Goal: Task Accomplishment & Management: Use online tool/utility

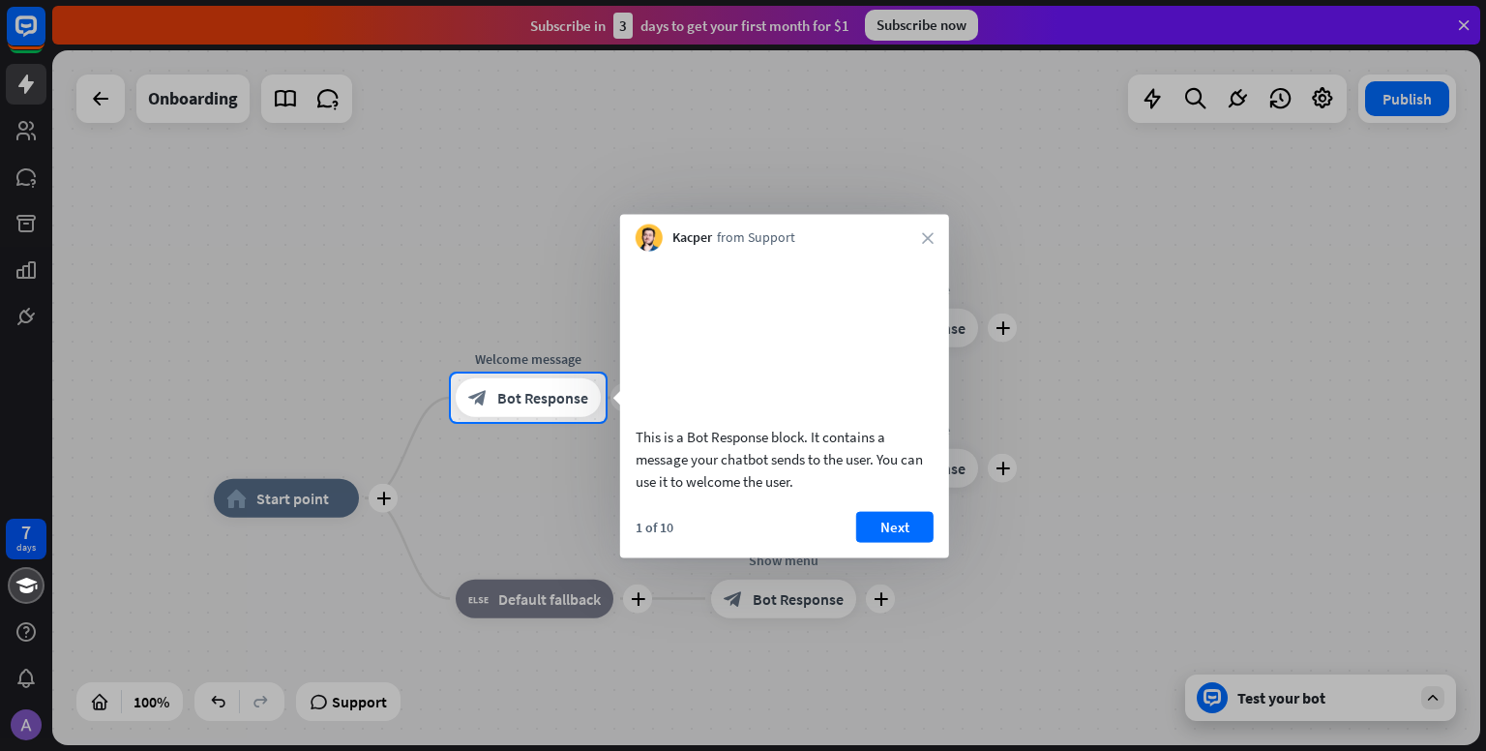
drag, startPoint x: 825, startPoint y: 364, endPoint x: 892, endPoint y: 297, distance: 94.4
click at [892, 297] on video at bounding box center [785, 335] width 298 height 149
click at [908, 542] on button "Next" at bounding box center [894, 526] width 77 height 31
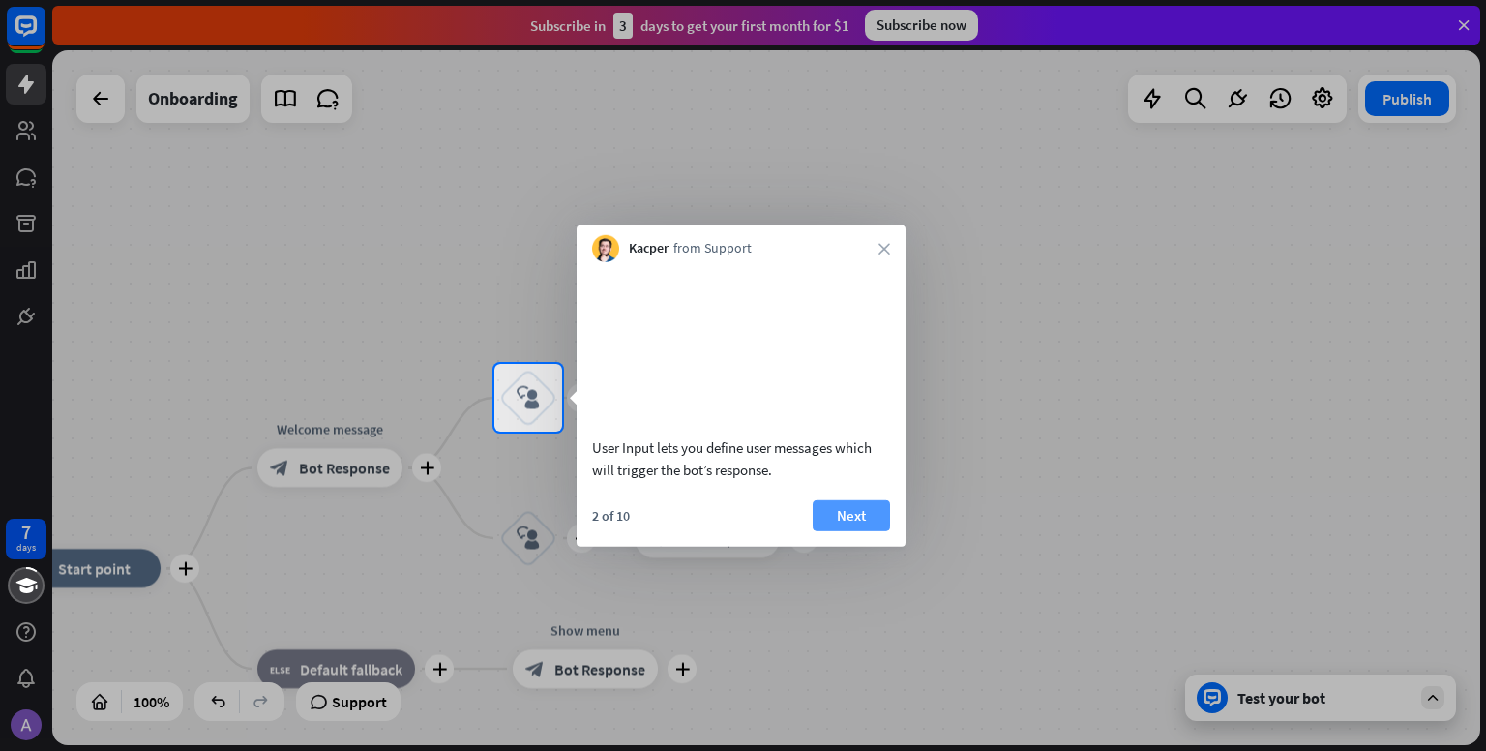
click at [869, 530] on button "Next" at bounding box center [851, 514] width 77 height 31
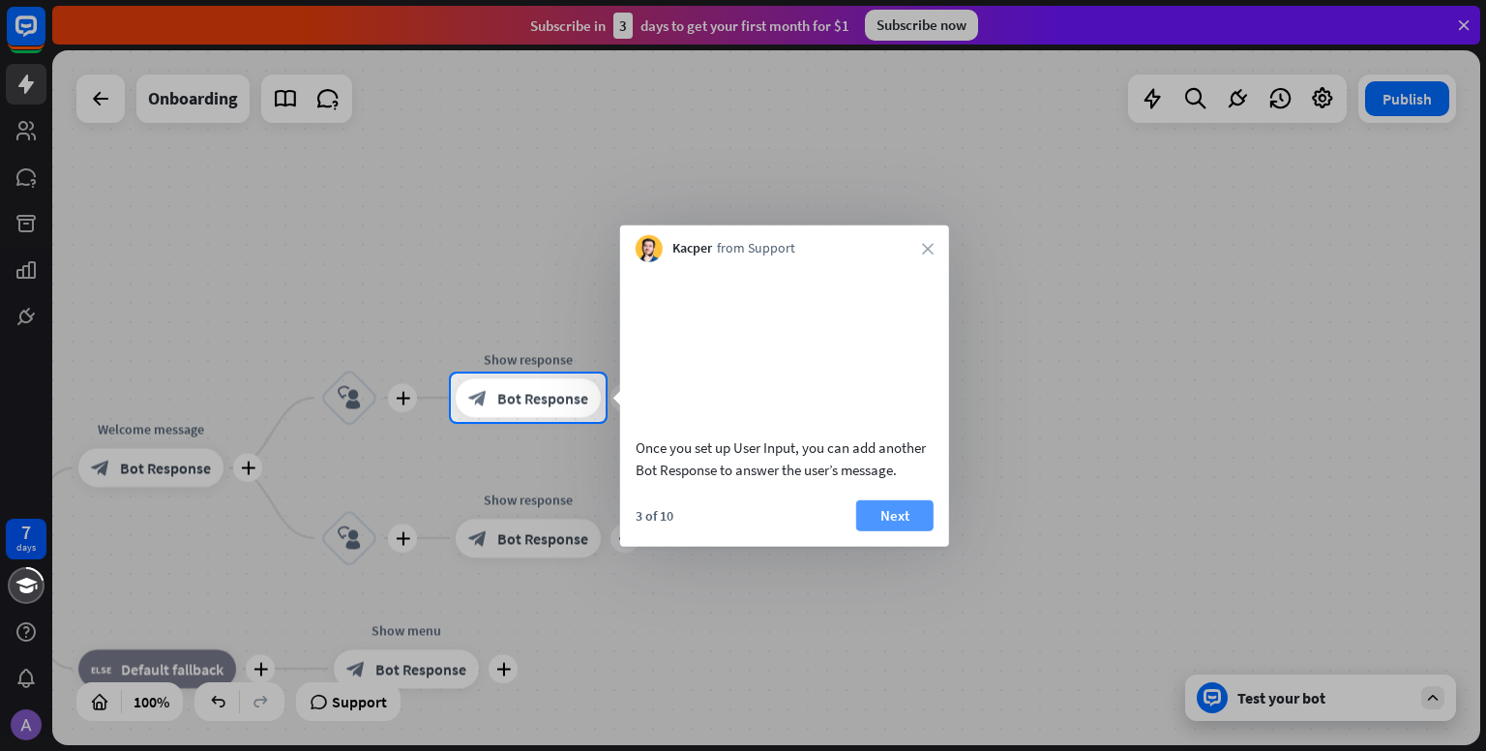
click at [876, 530] on button "Next" at bounding box center [894, 514] width 77 height 31
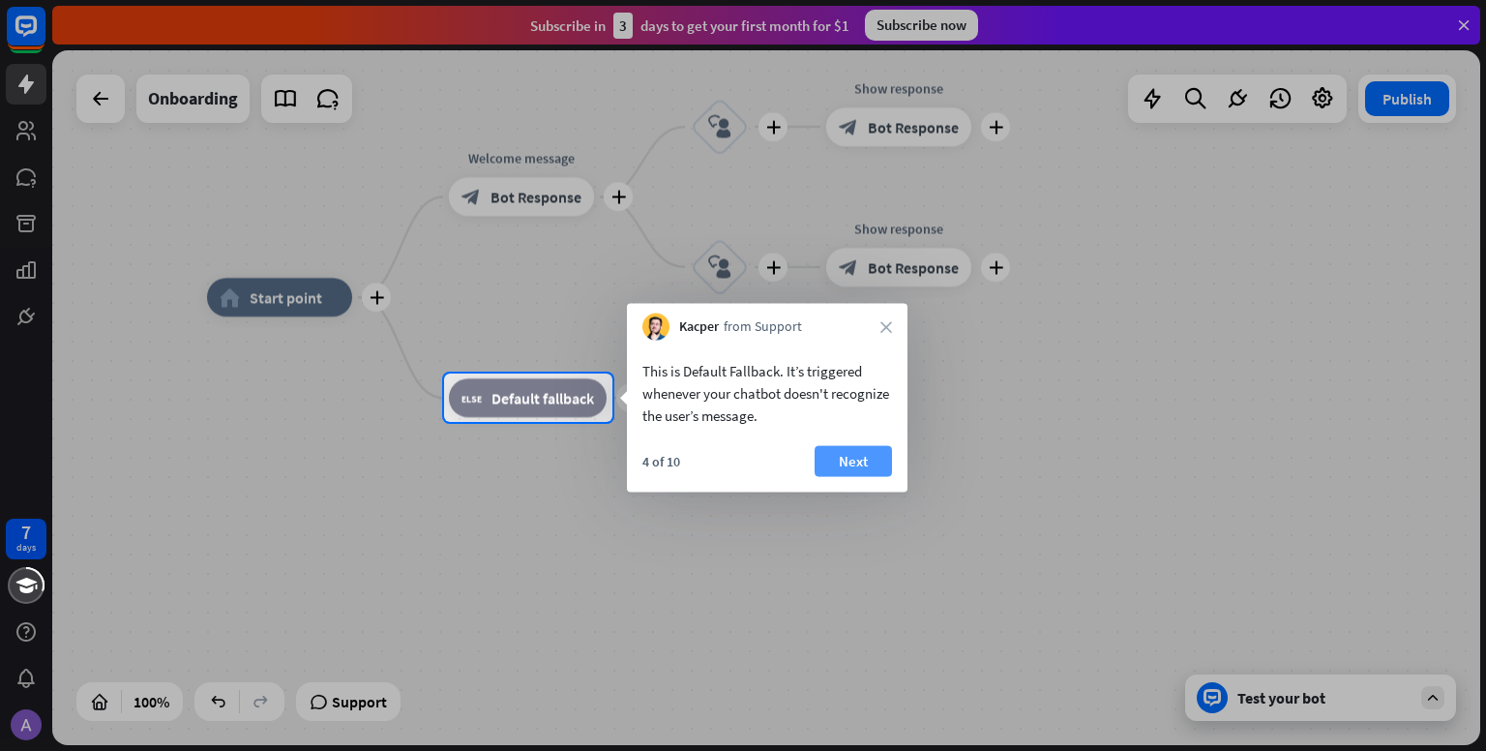
click at [884, 456] on button "Next" at bounding box center [853, 461] width 77 height 31
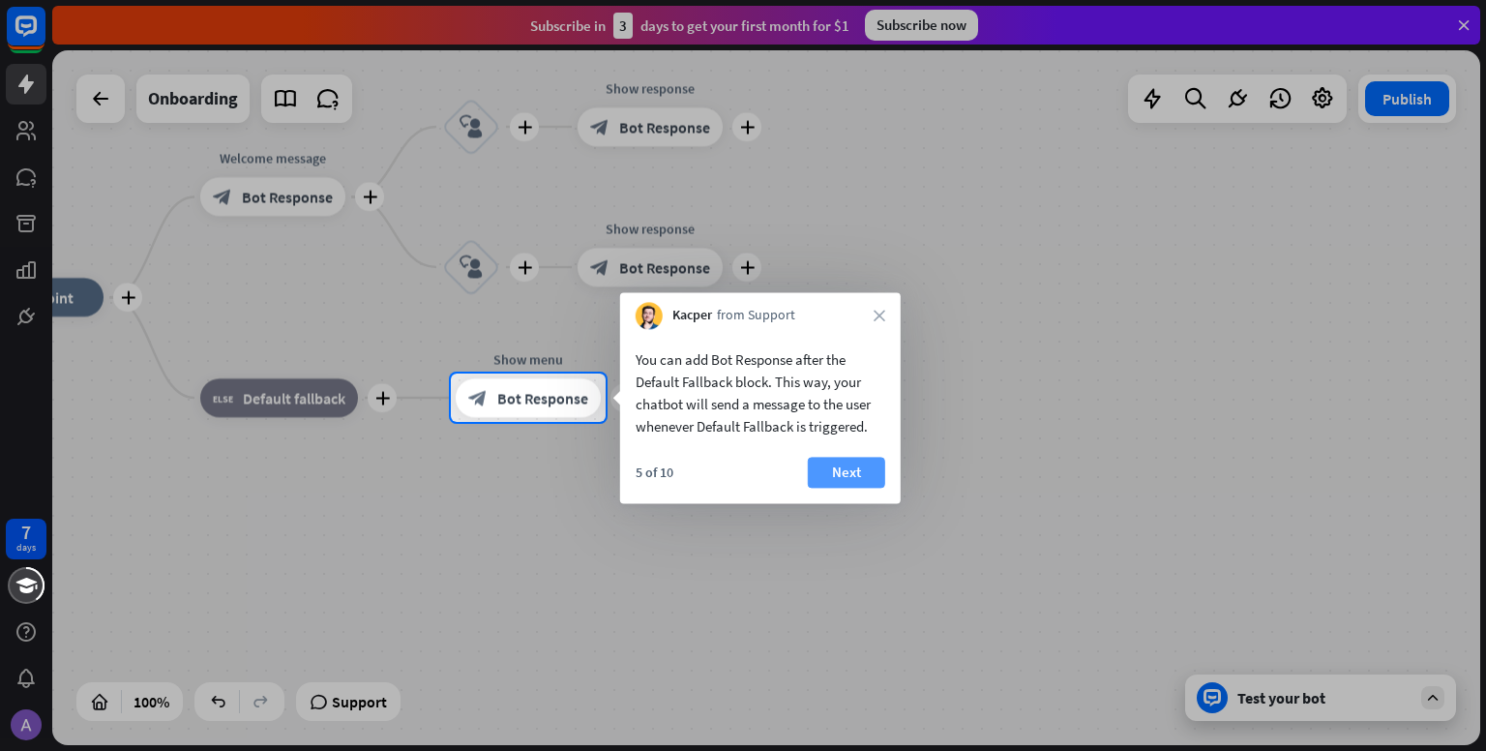
click at [845, 485] on button "Next" at bounding box center [846, 472] width 77 height 31
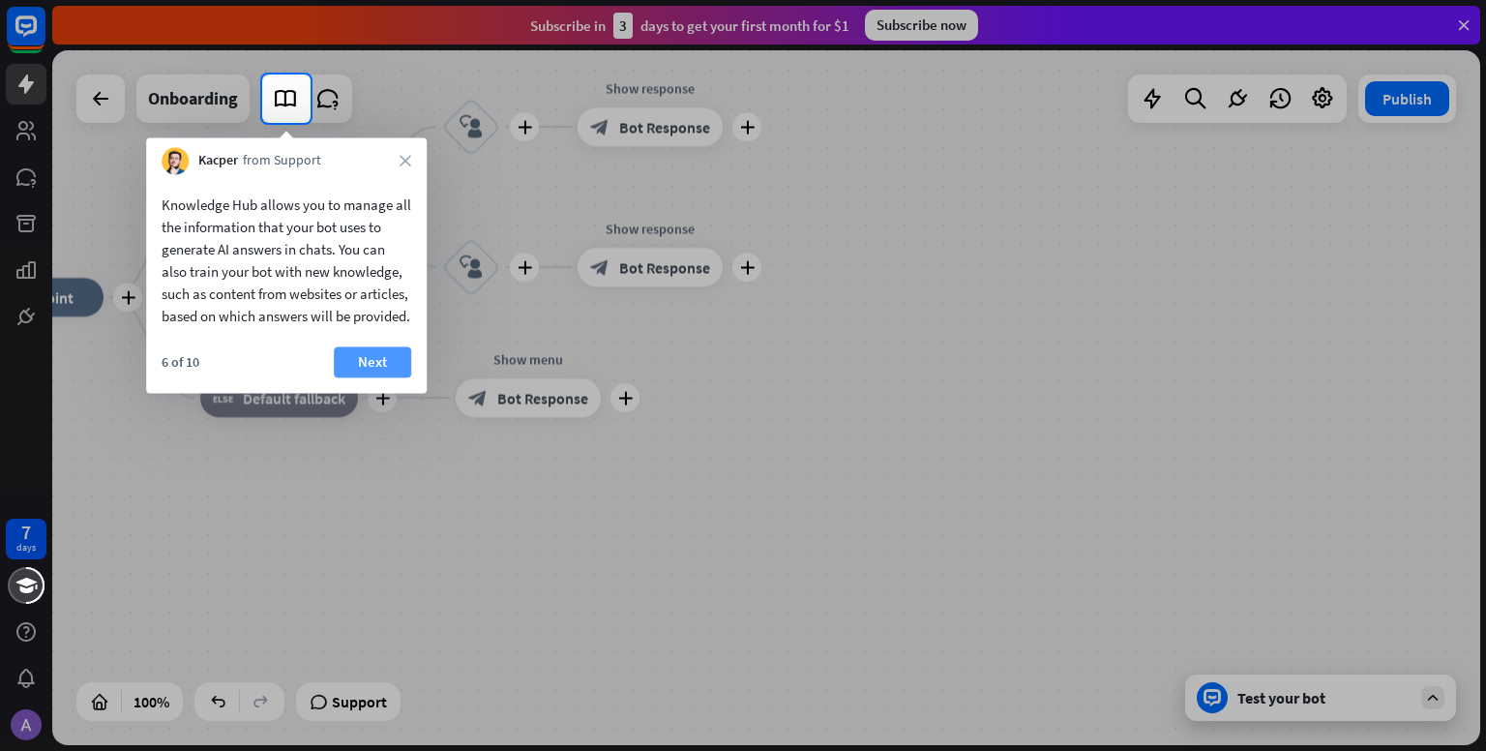
click at [372, 377] on button "Next" at bounding box center [372, 361] width 77 height 31
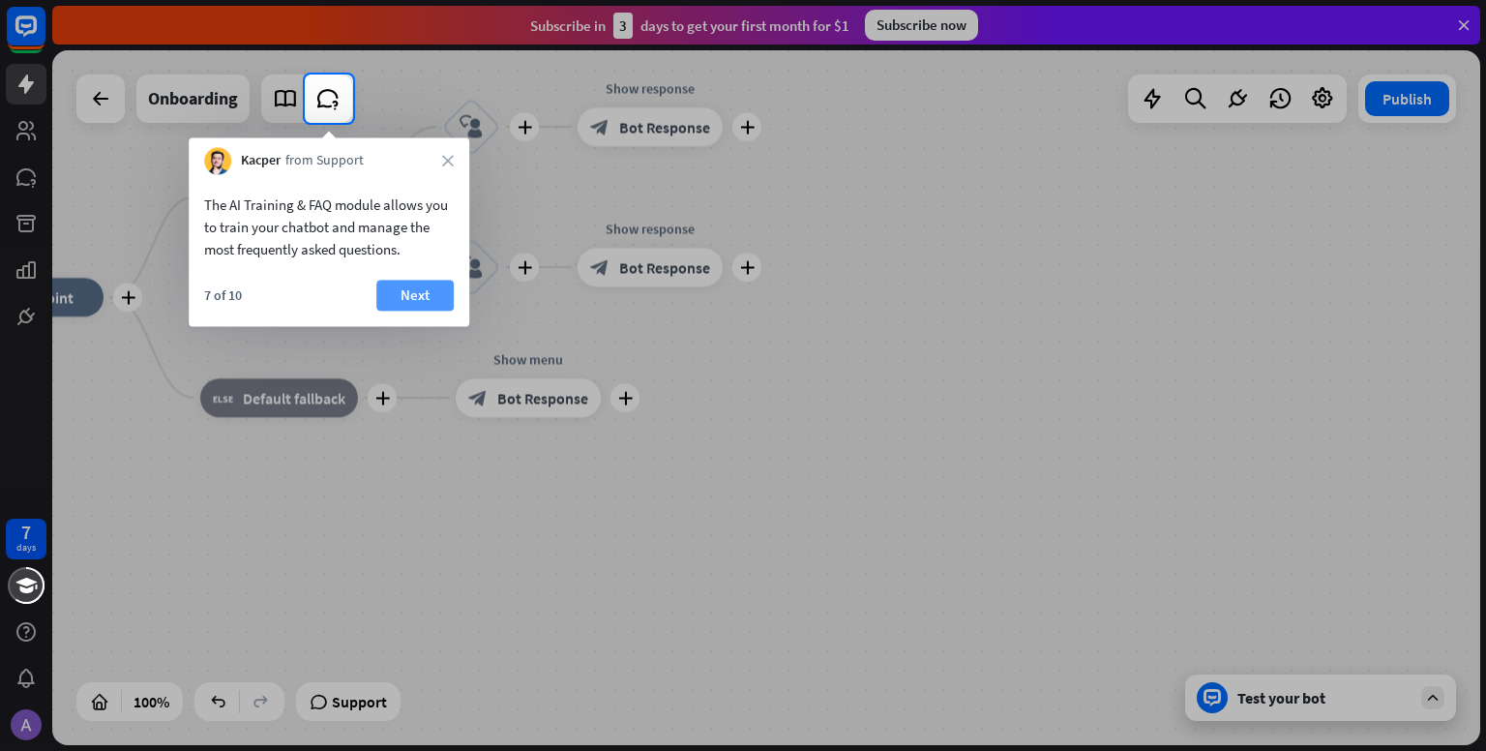
click at [420, 288] on button "Next" at bounding box center [414, 295] width 77 height 31
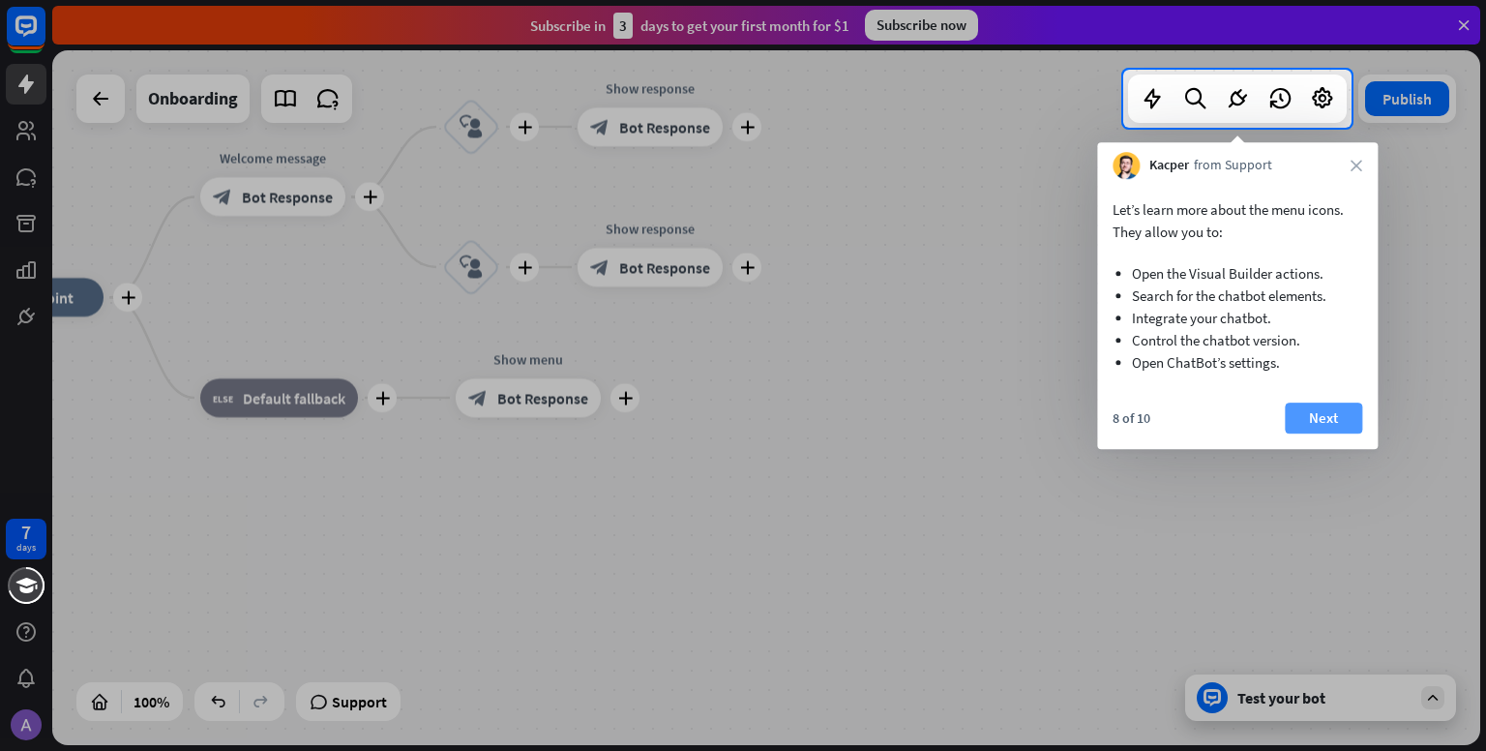
click at [1320, 419] on button "Next" at bounding box center [1323, 418] width 77 height 31
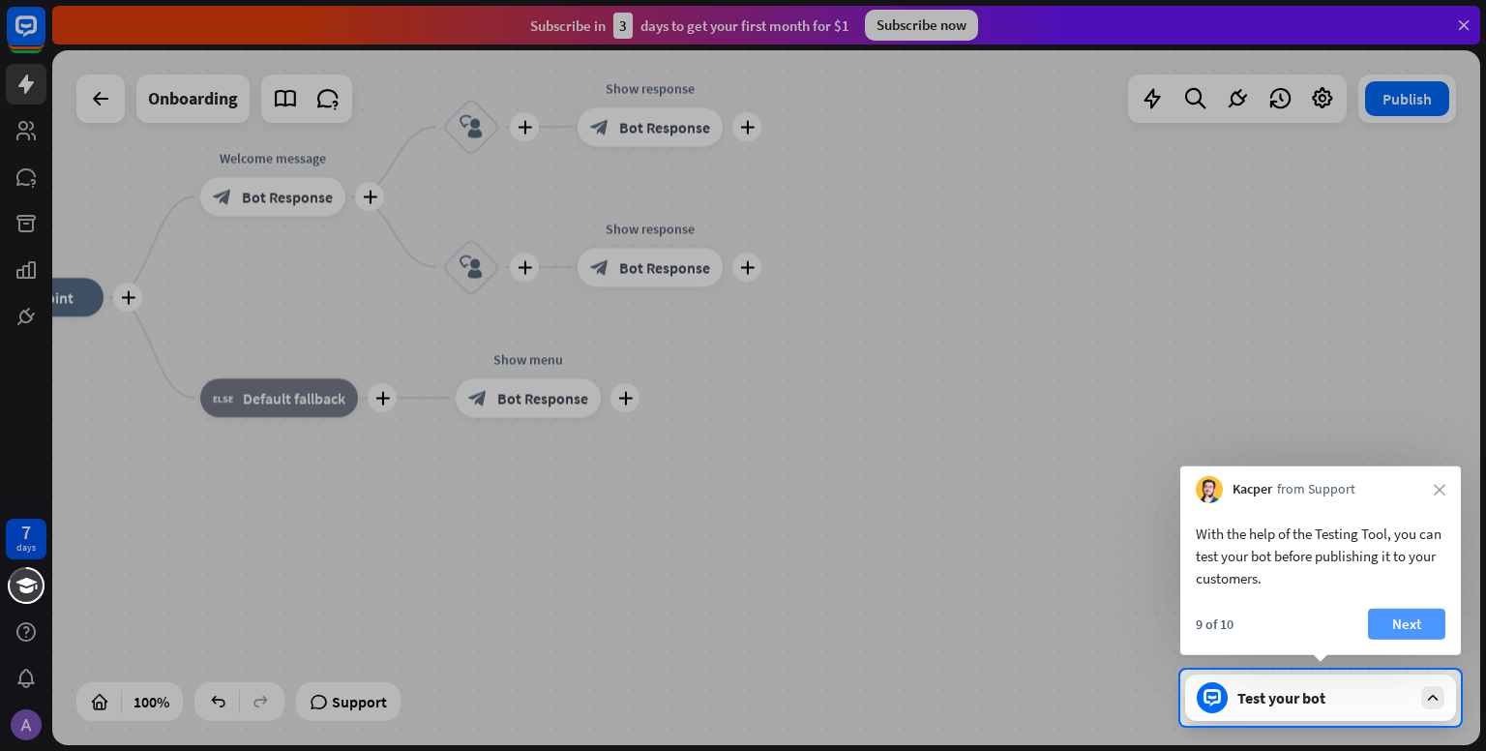
click at [1393, 622] on button "Next" at bounding box center [1406, 624] width 77 height 31
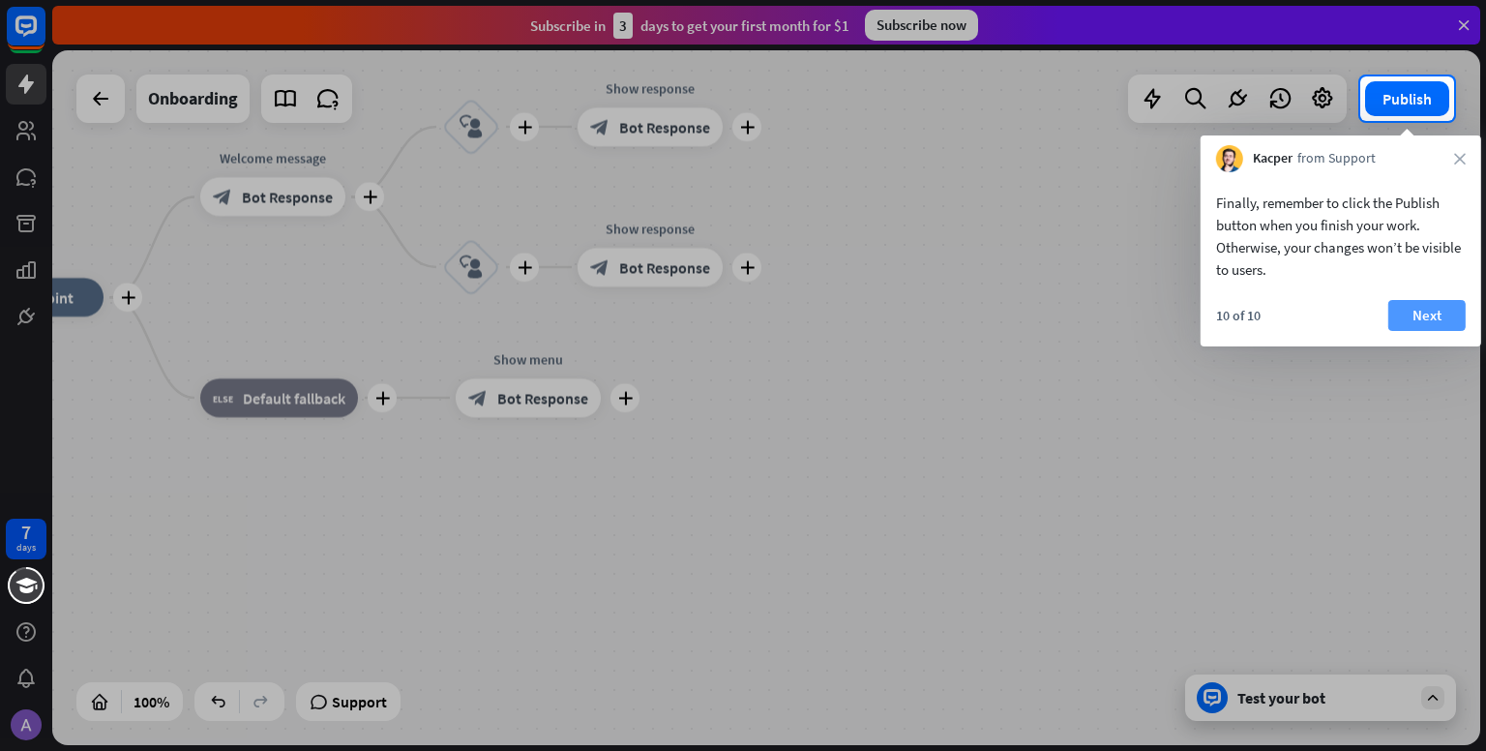
click at [1426, 316] on button "Next" at bounding box center [1426, 315] width 77 height 31
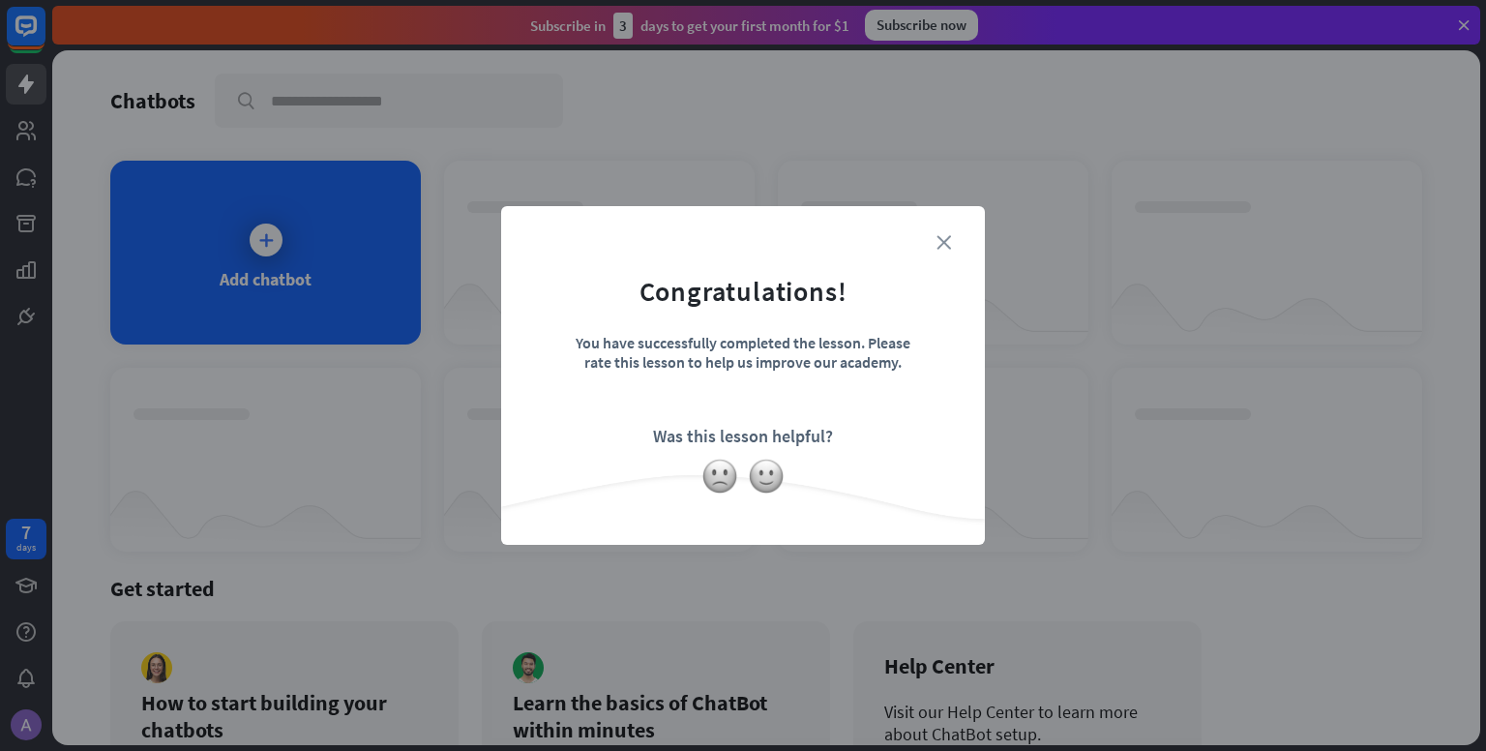
click at [947, 247] on icon "close" at bounding box center [944, 242] width 15 height 15
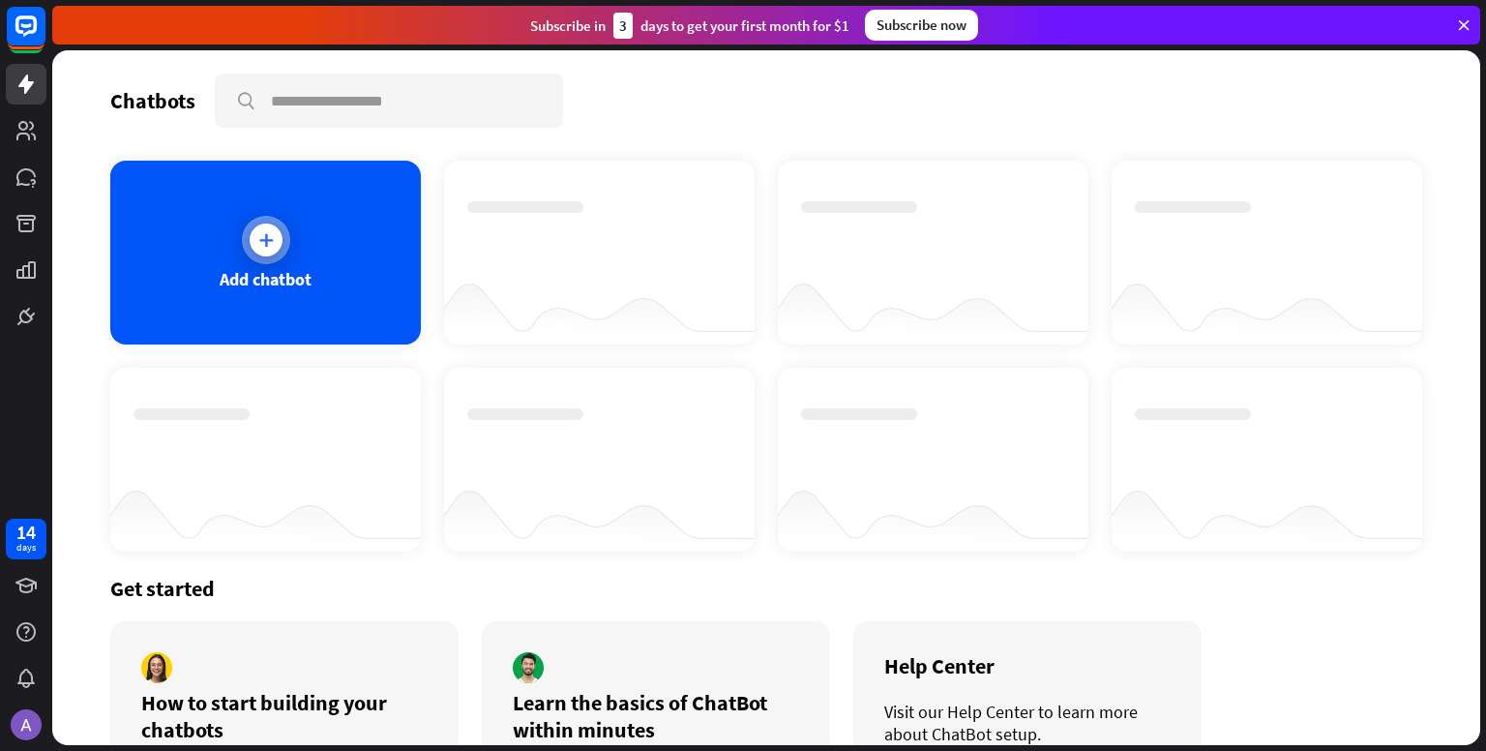
click at [296, 254] on div "Add chatbot" at bounding box center [265, 253] width 311 height 184
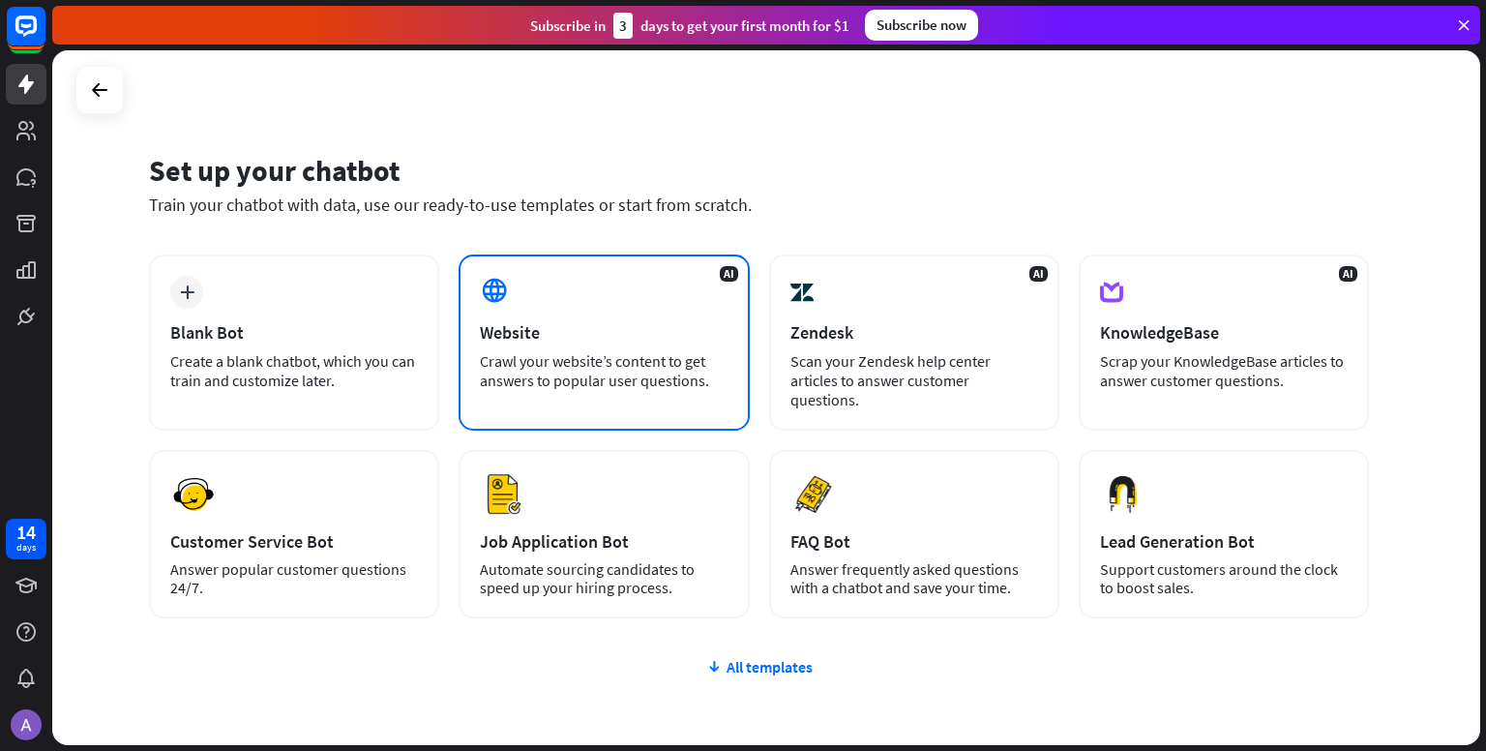
click at [514, 319] on div "AI Website Crawl your website’s content to get answers to popular user question…" at bounding box center [604, 342] width 290 height 176
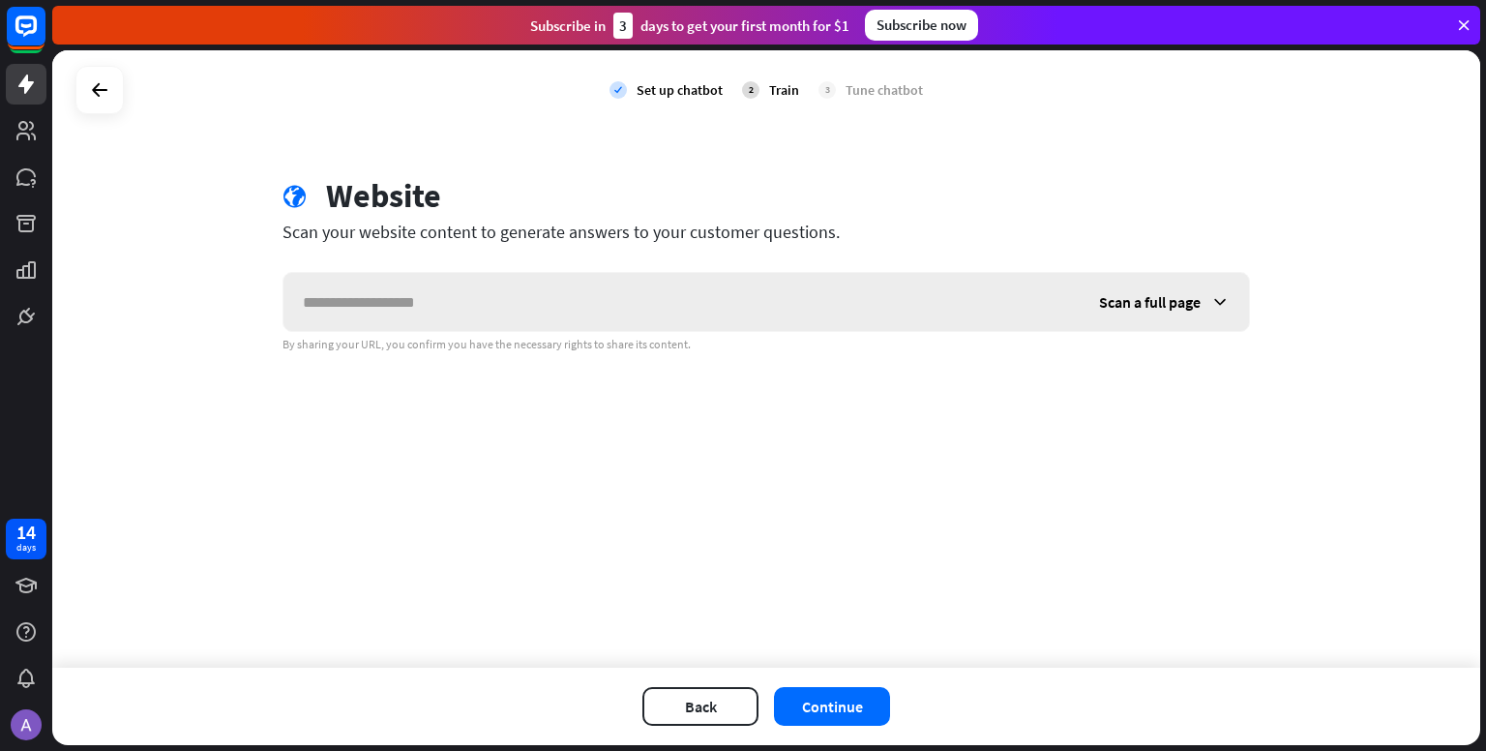
click at [1153, 302] on span "Scan a full page" at bounding box center [1150, 301] width 102 height 19
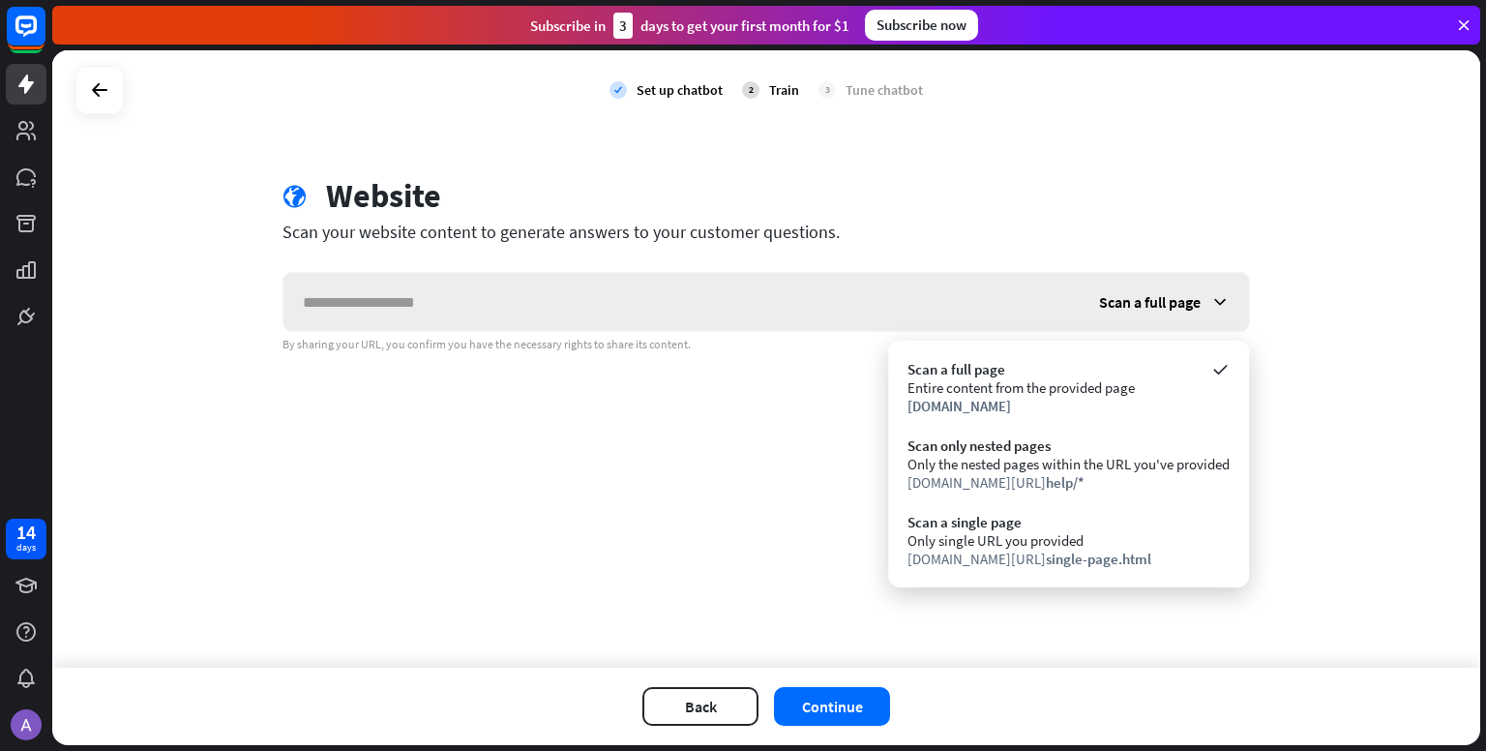
click at [1153, 302] on span "Scan a full page" at bounding box center [1150, 301] width 102 height 19
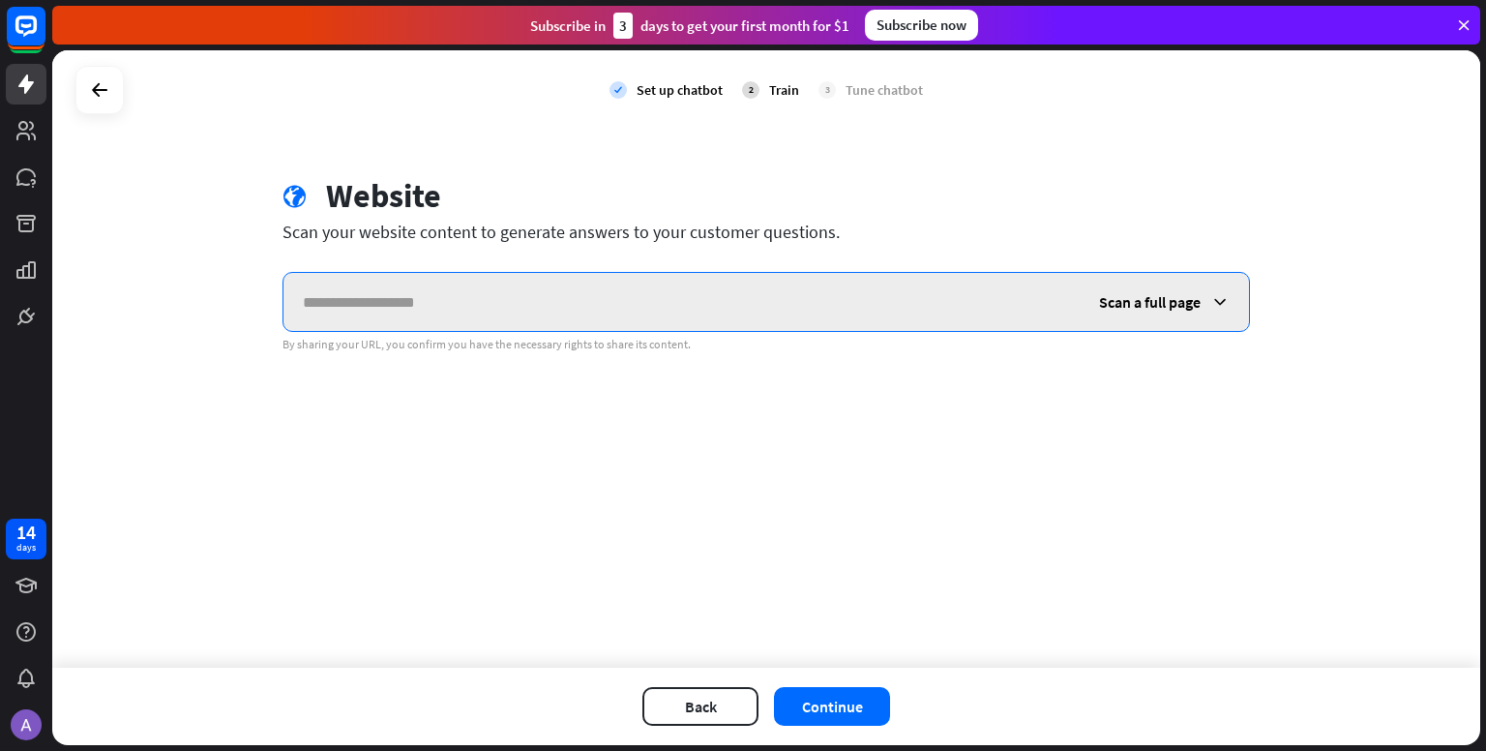
click at [584, 284] on input "text" at bounding box center [681, 302] width 796 height 58
paste input "**********"
type input "**********"
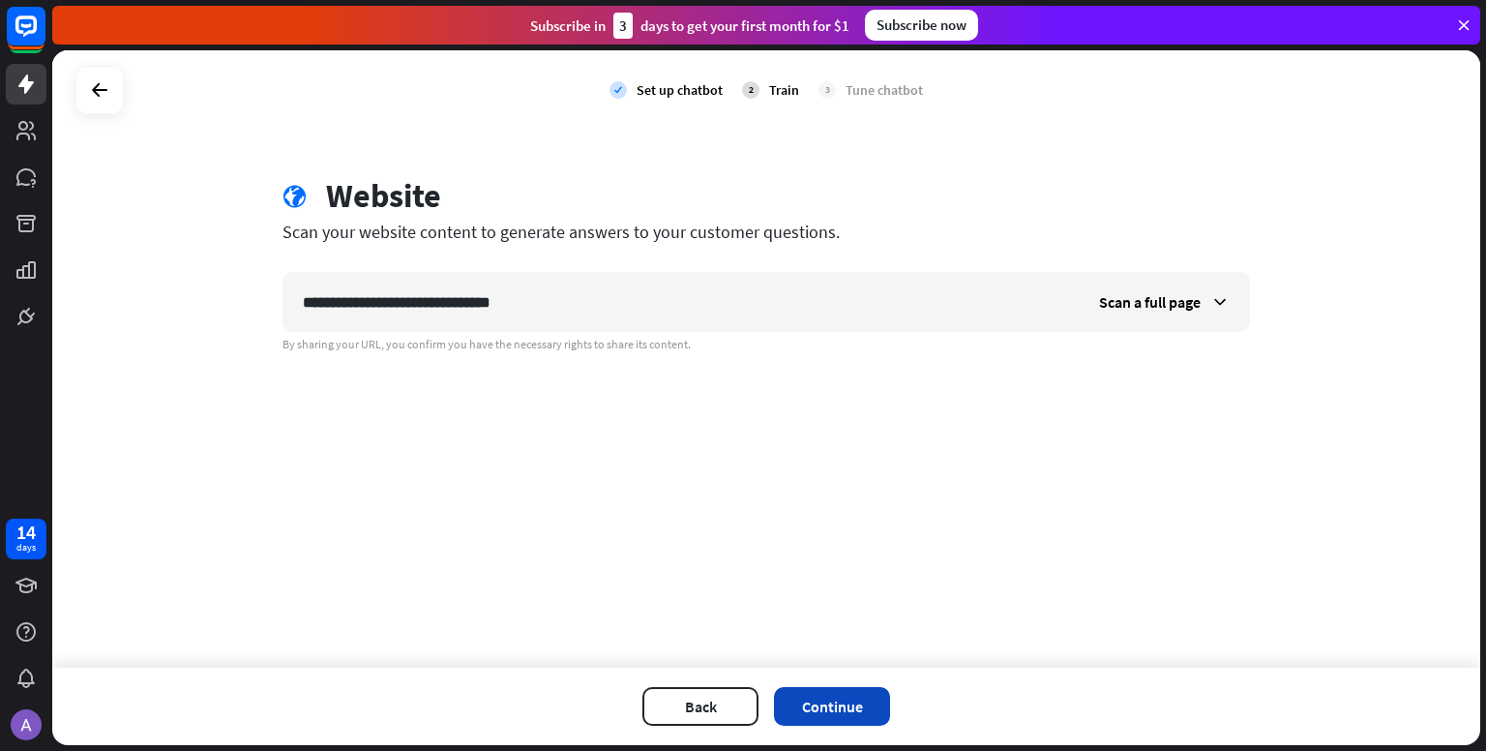
click at [855, 705] on button "Continue" at bounding box center [832, 706] width 116 height 39
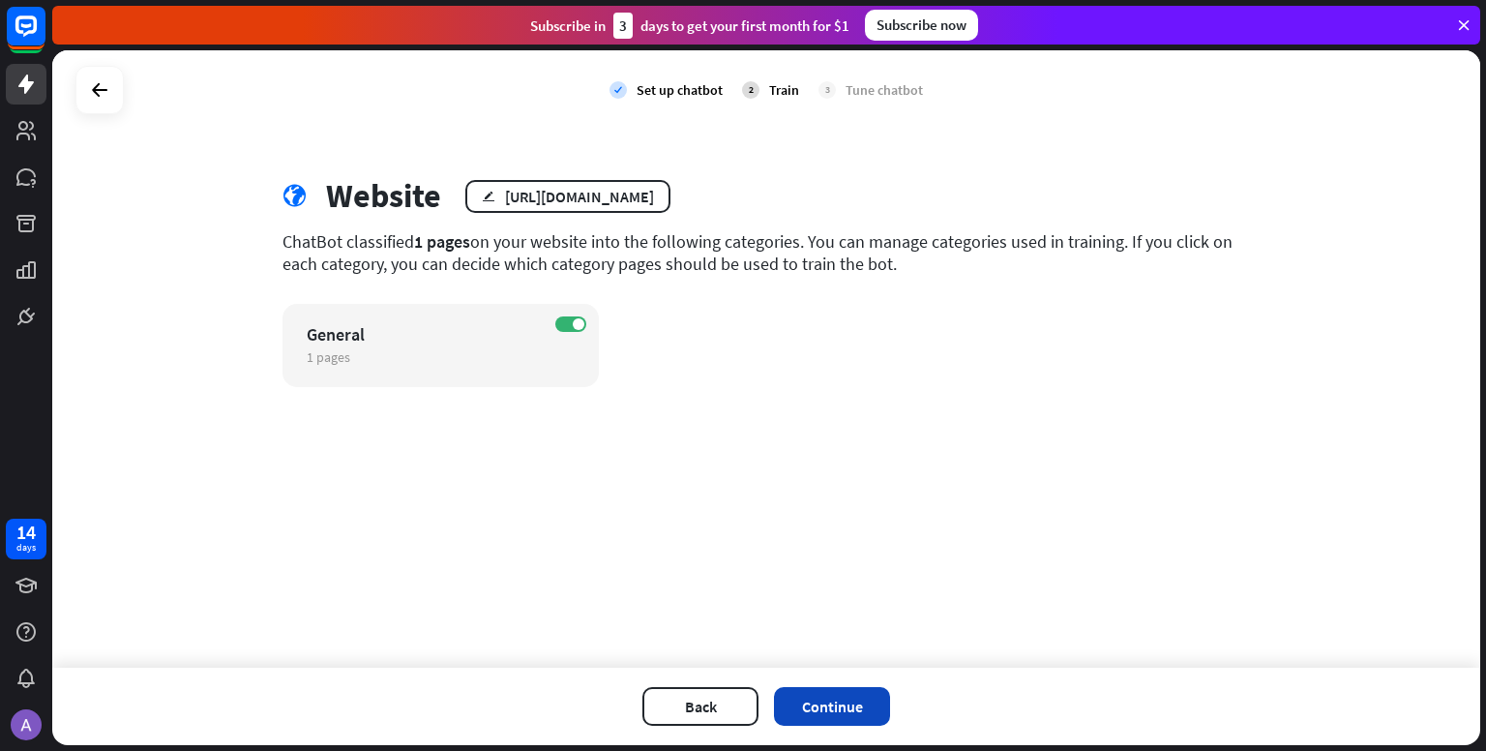
click at [795, 705] on button "Continue" at bounding box center [832, 706] width 116 height 39
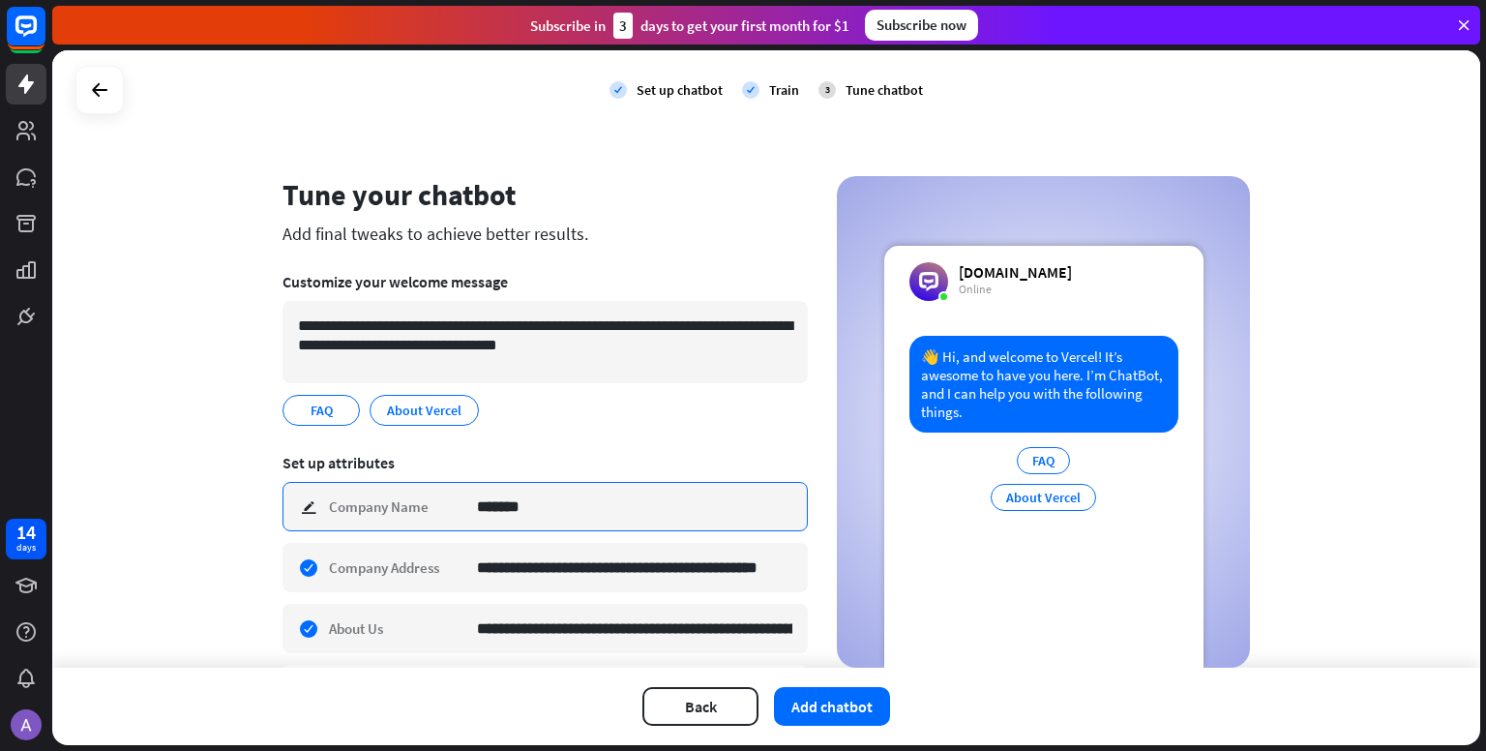
type input "*******"
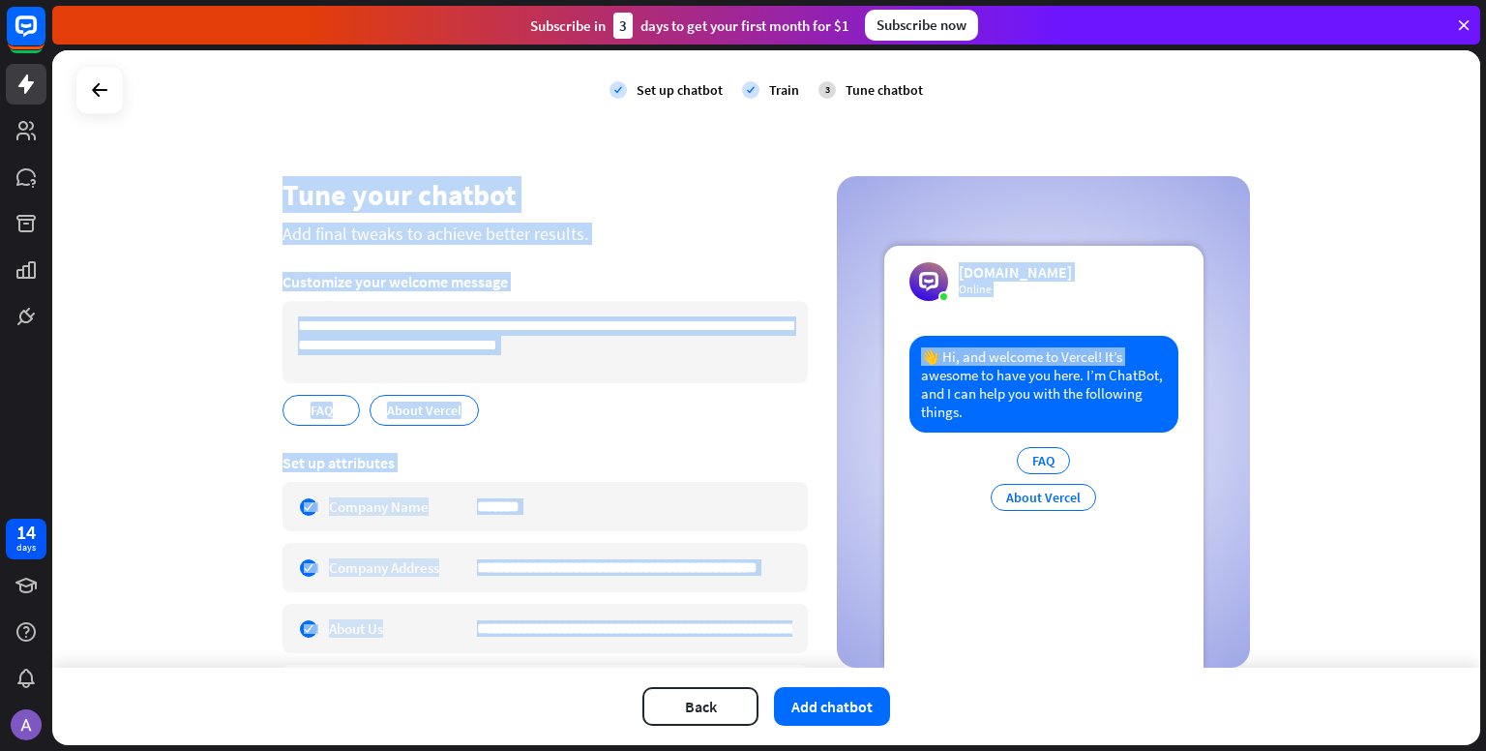
drag, startPoint x: 1485, startPoint y: 268, endPoint x: 1485, endPoint y: 361, distance: 92.9
click at [1485, 361] on div "**********" at bounding box center [769, 400] width 1434 height 701
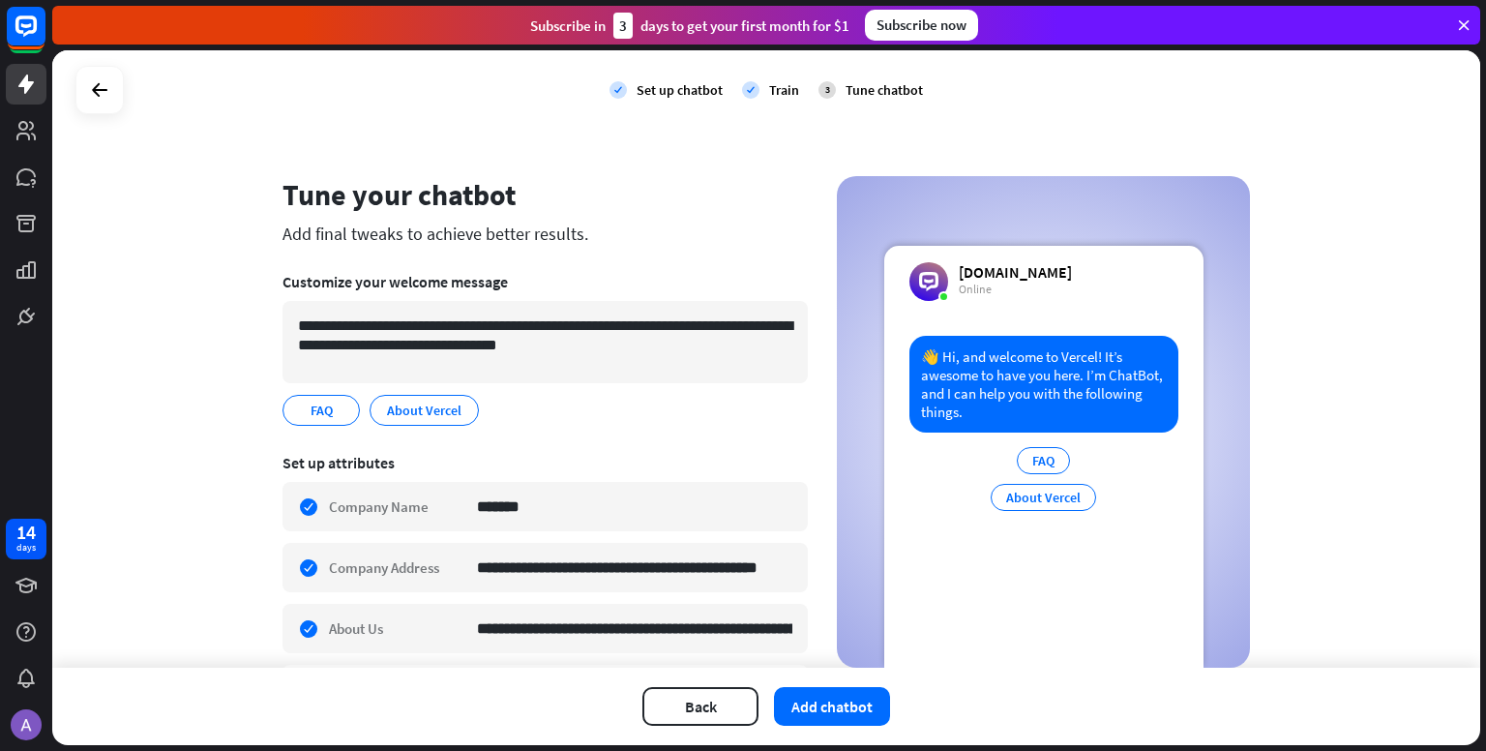
click at [1254, 408] on div "**********" at bounding box center [766, 518] width 1014 height 685
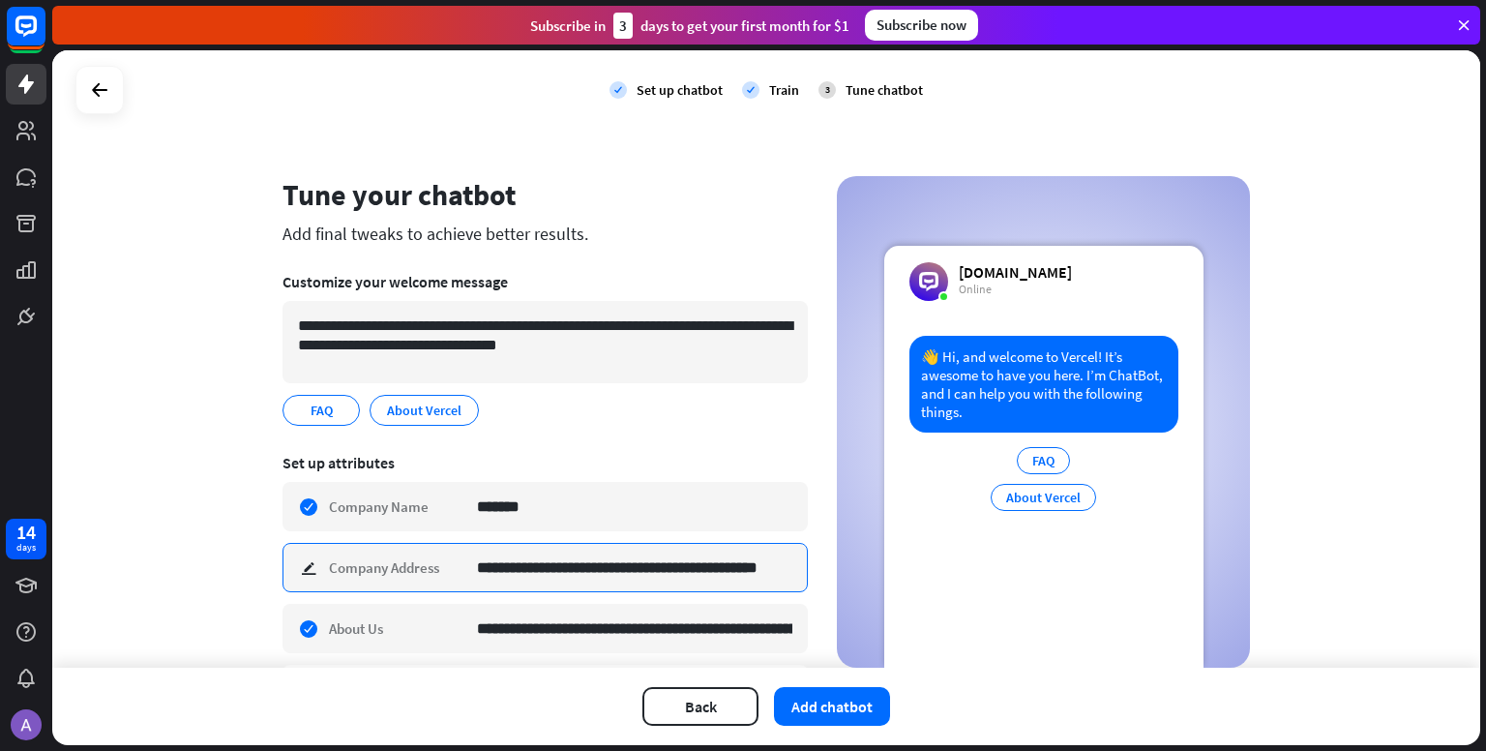
click at [735, 571] on input "**********" at bounding box center [634, 567] width 315 height 47
type input "**********"
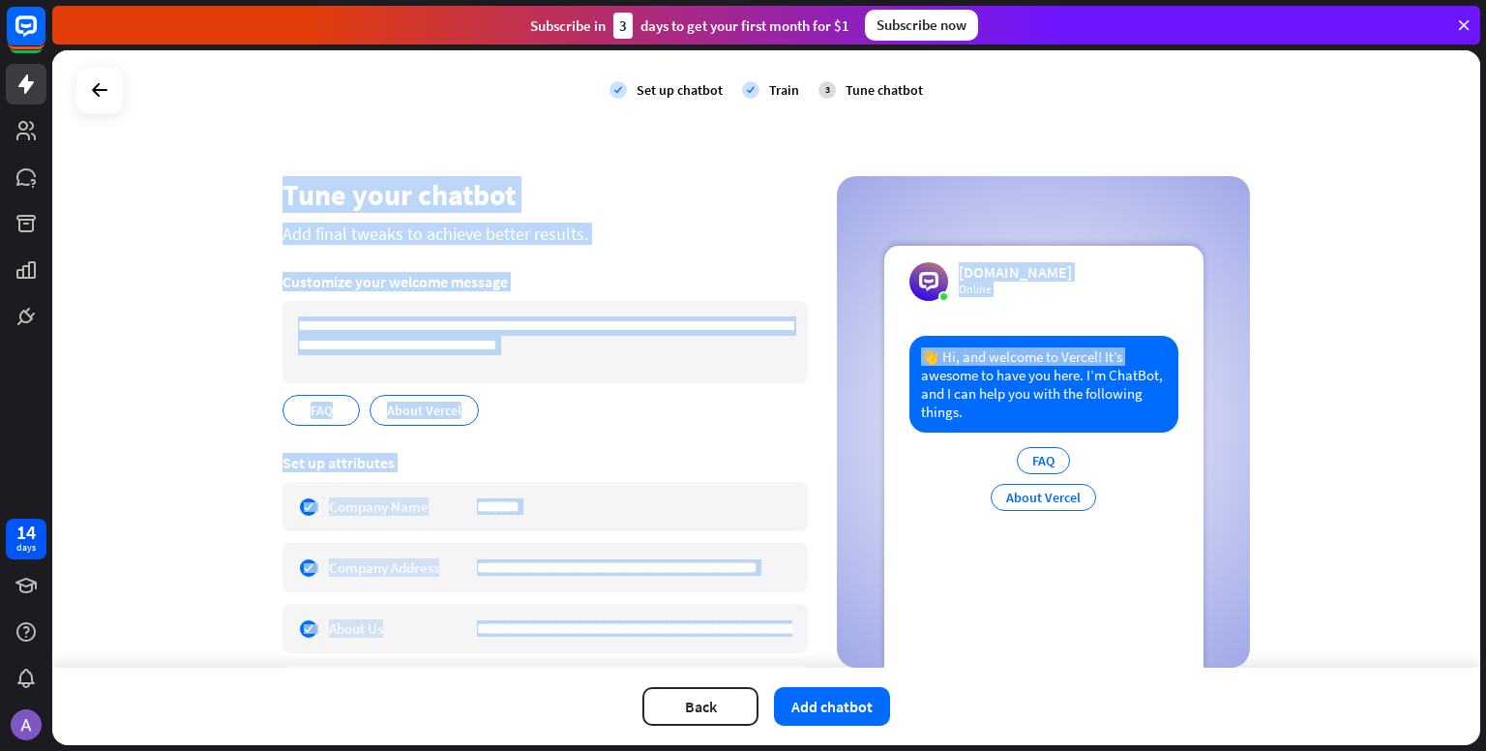
drag, startPoint x: 1482, startPoint y: 330, endPoint x: 1483, endPoint y: 356, distance: 26.1
click at [1483, 356] on div "**********" at bounding box center [769, 400] width 1434 height 701
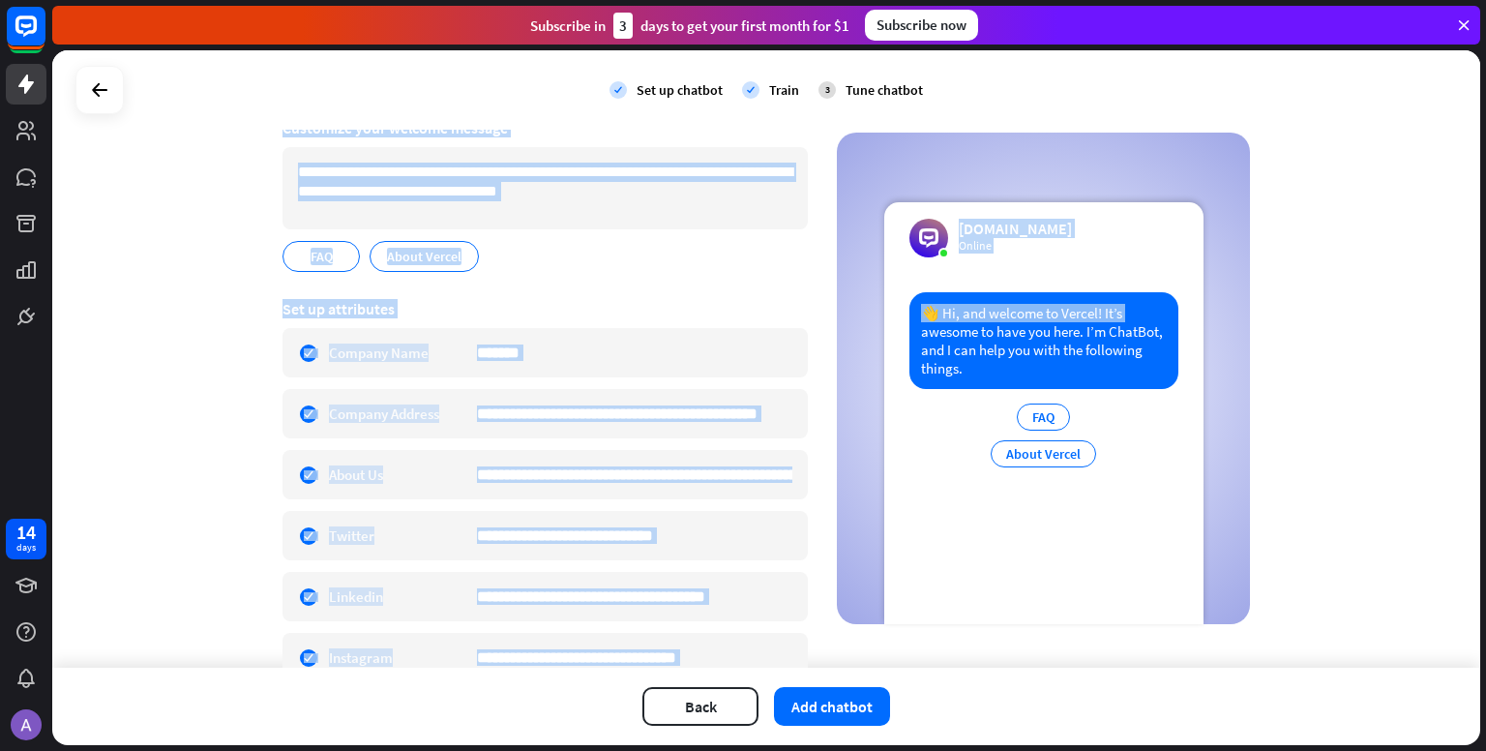
scroll to position [188, 0]
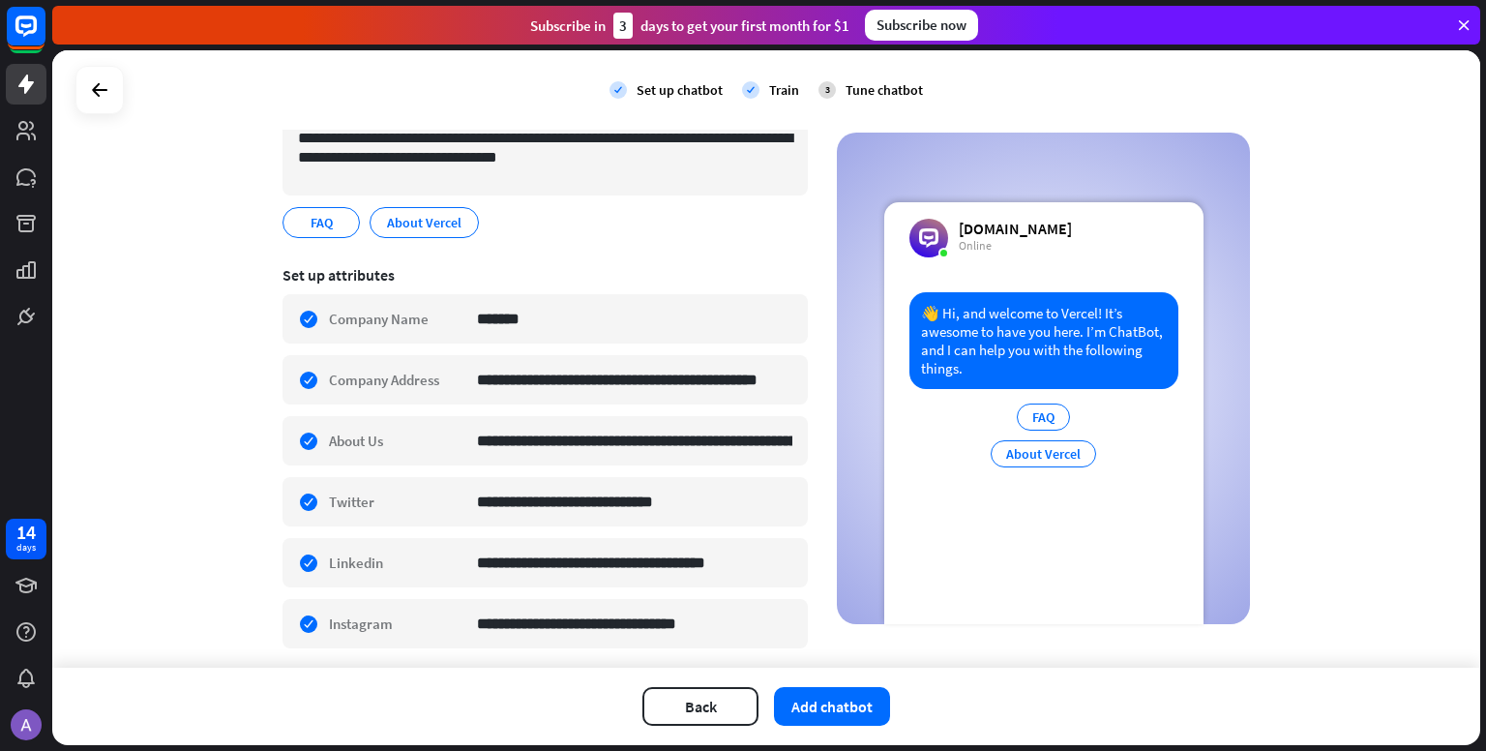
click at [1352, 462] on div "**********" at bounding box center [766, 358] width 1428 height 617
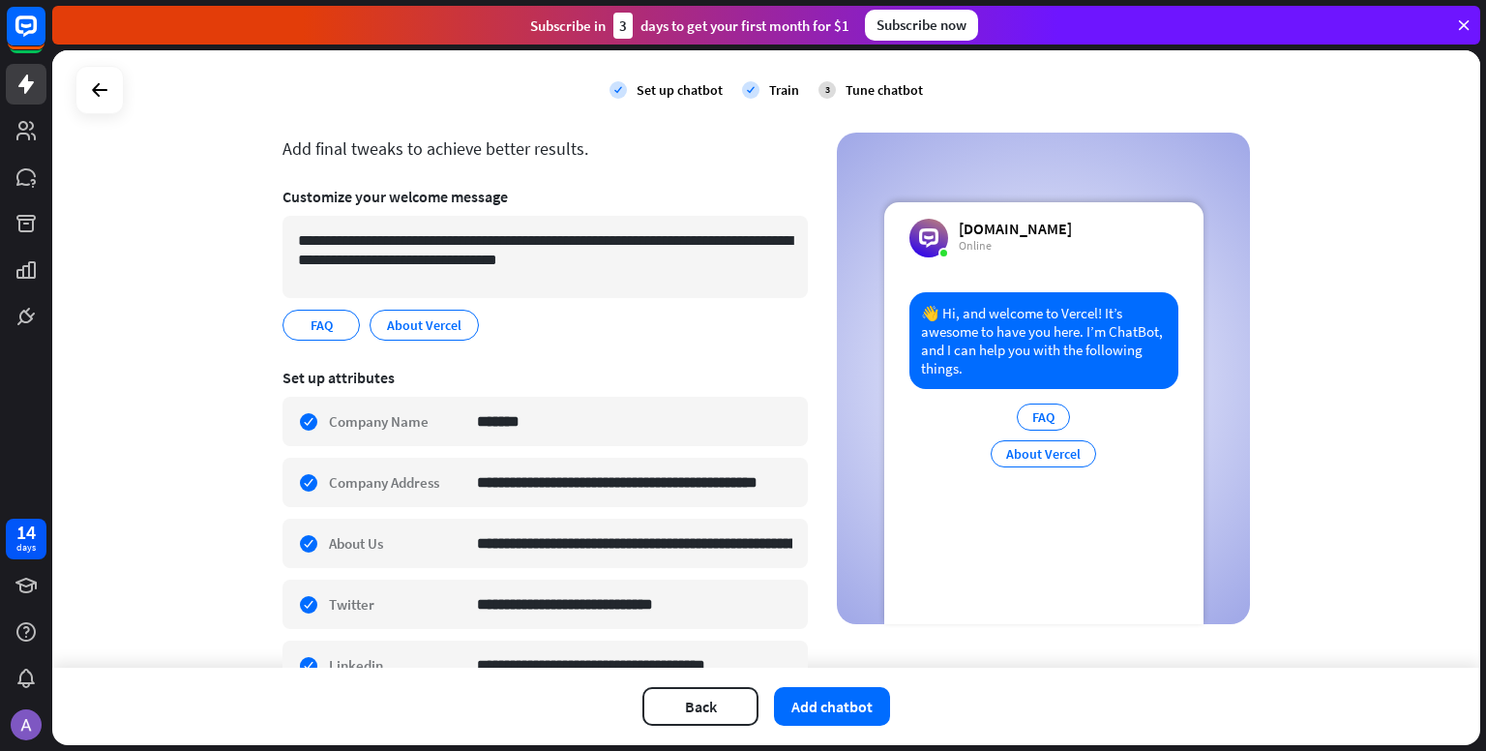
scroll to position [0, 0]
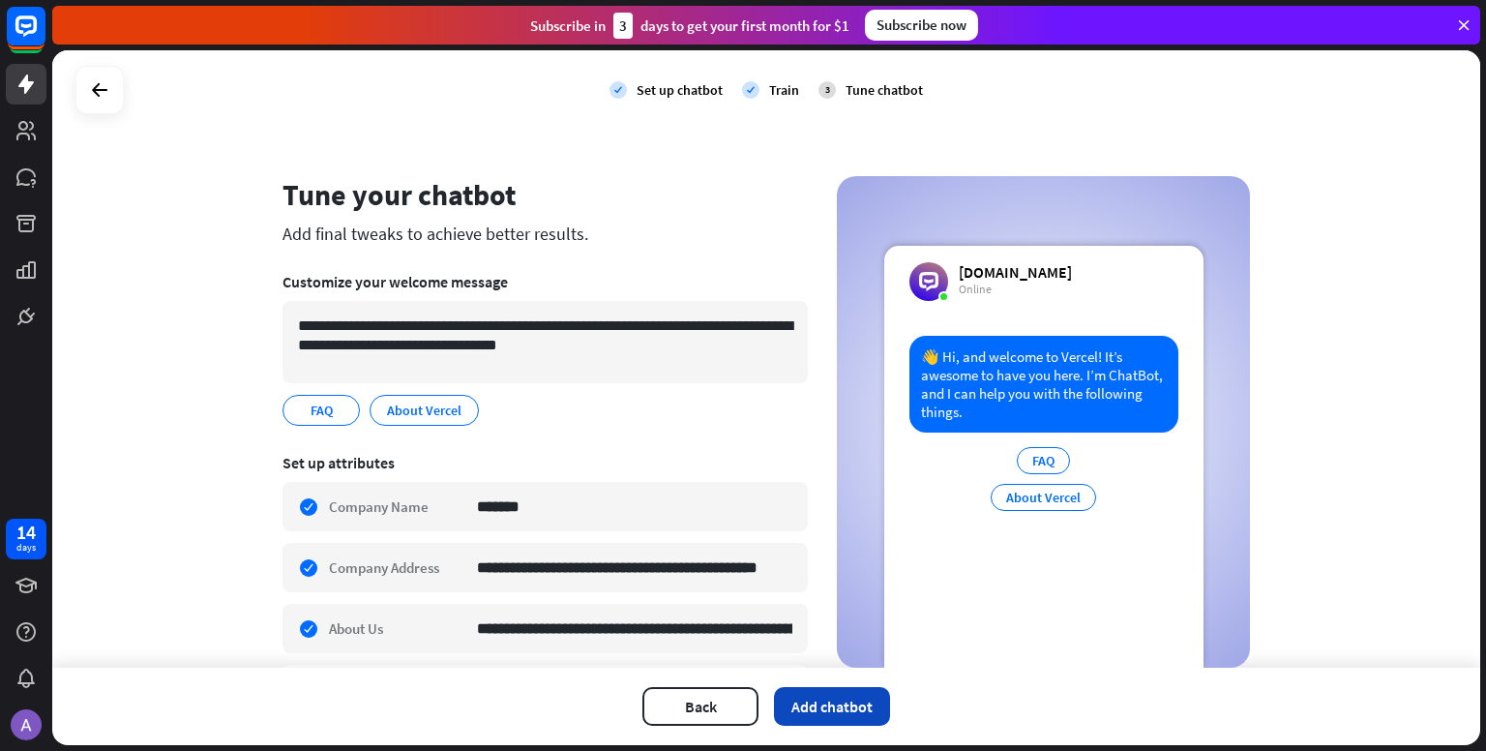
click at [821, 699] on button "Add chatbot" at bounding box center [832, 706] width 116 height 39
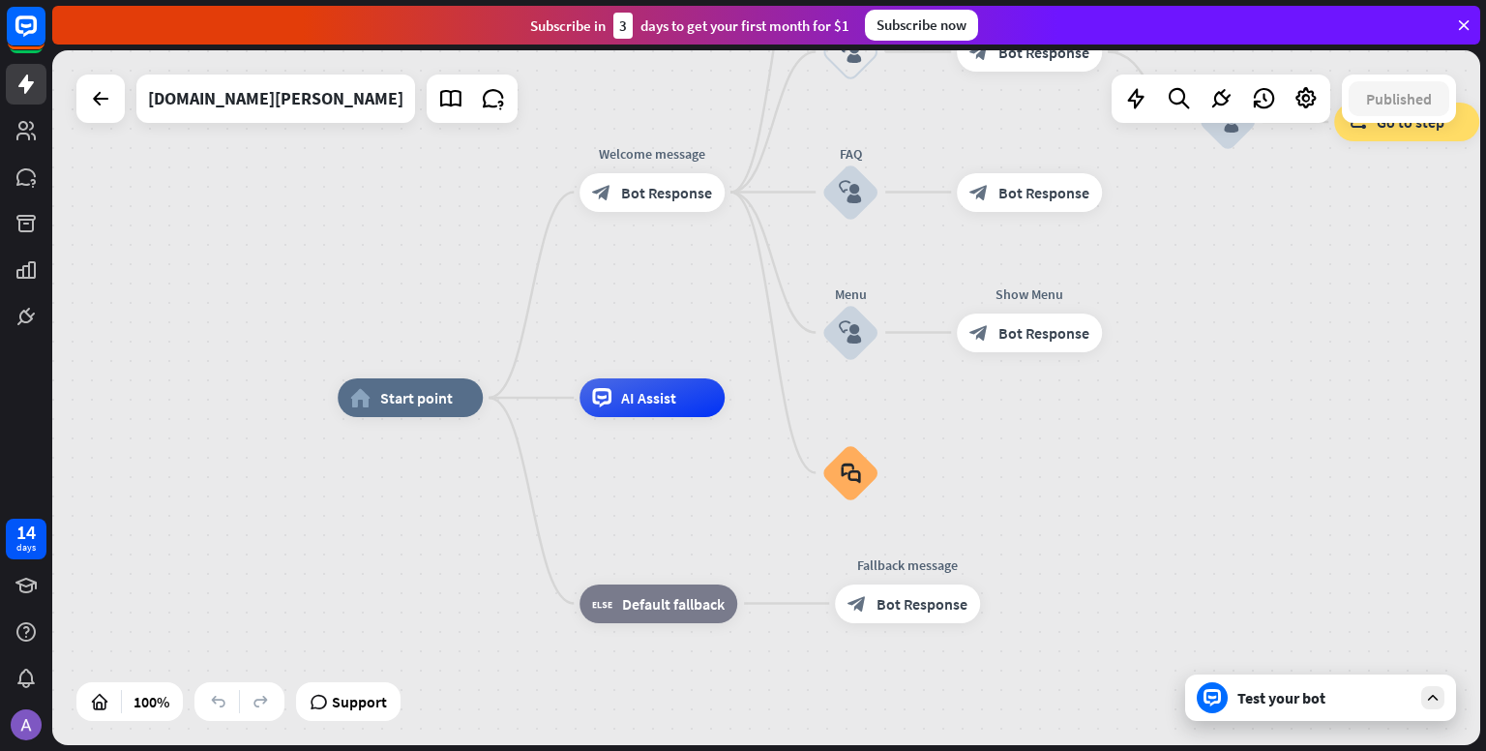
click at [1289, 696] on div "Test your bot" at bounding box center [1325, 697] width 174 height 19
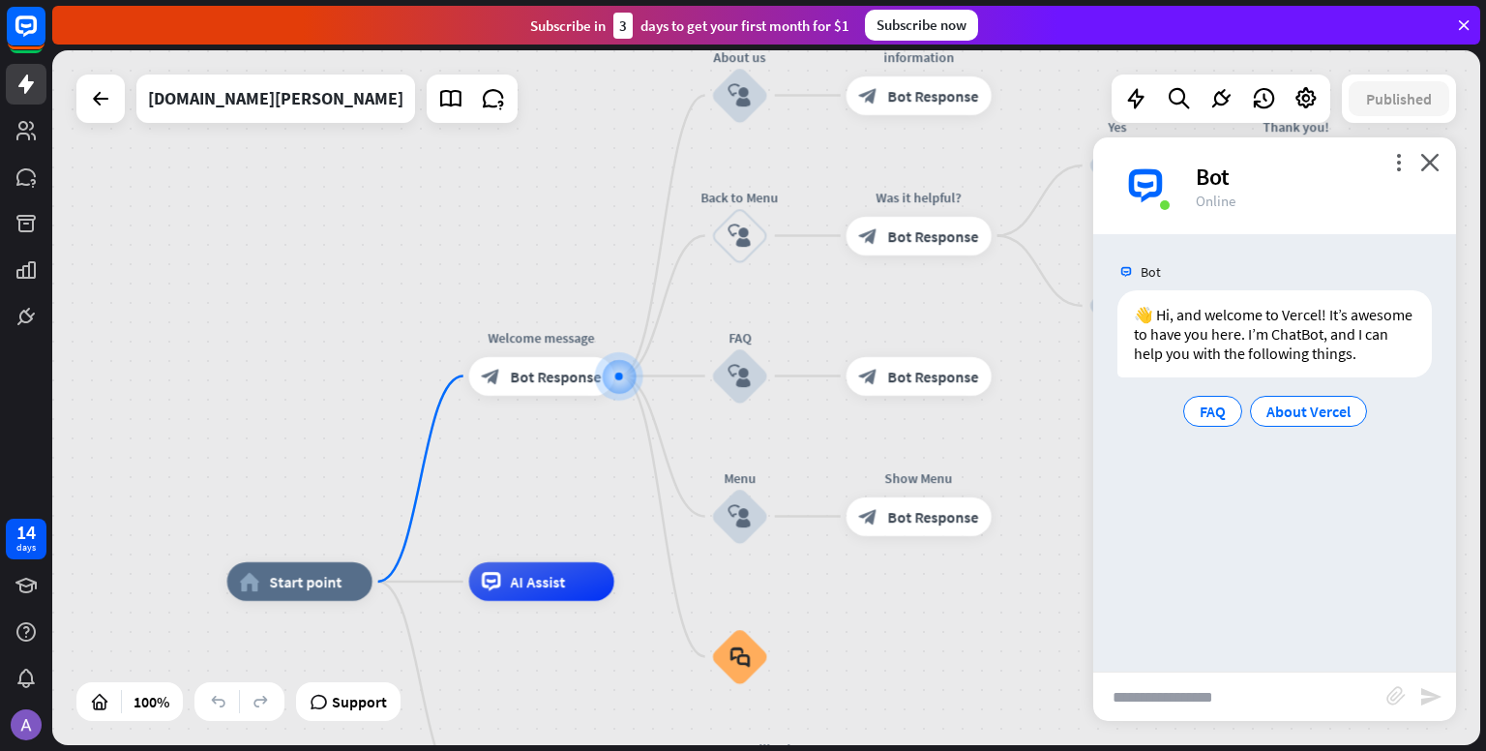
click at [1252, 699] on input "text" at bounding box center [1239, 696] width 293 height 48
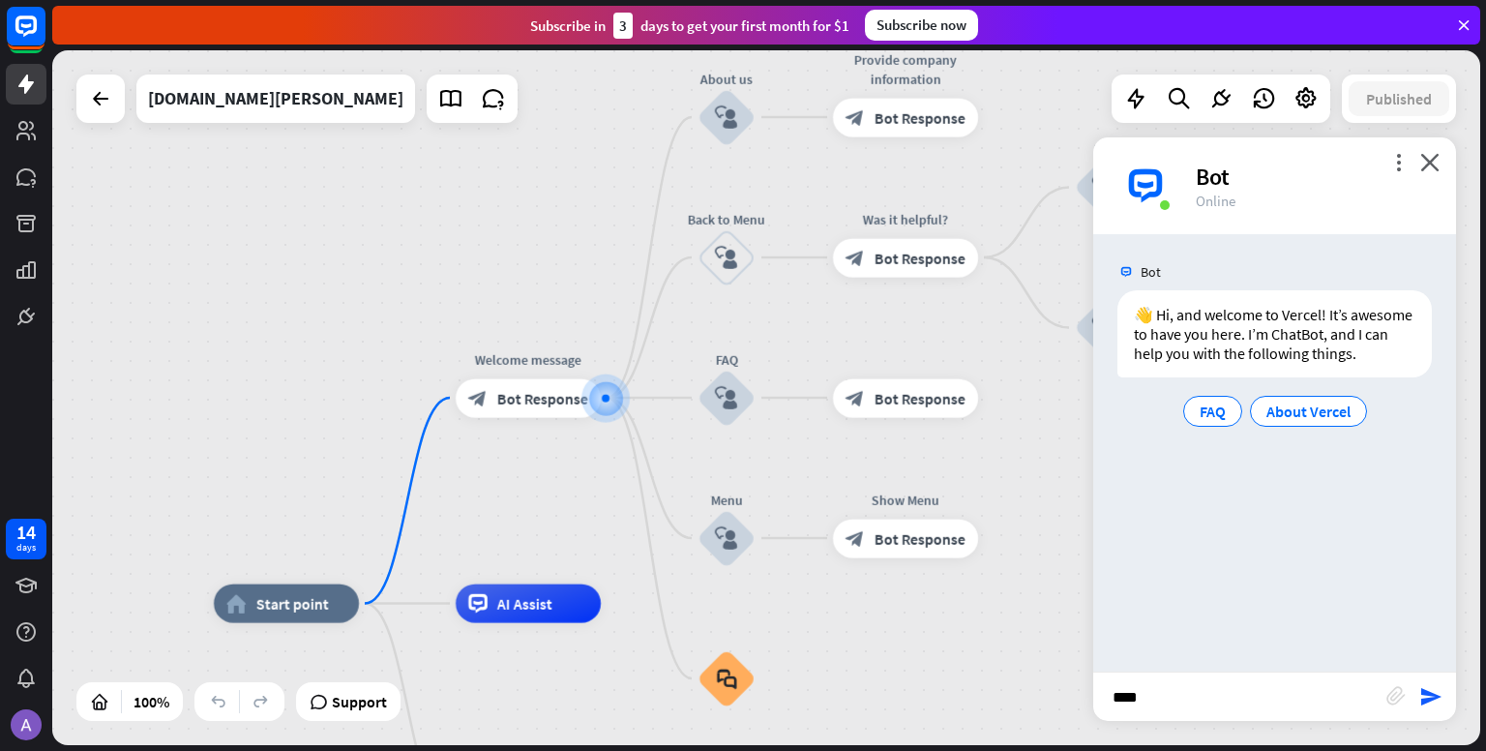
type input "*****"
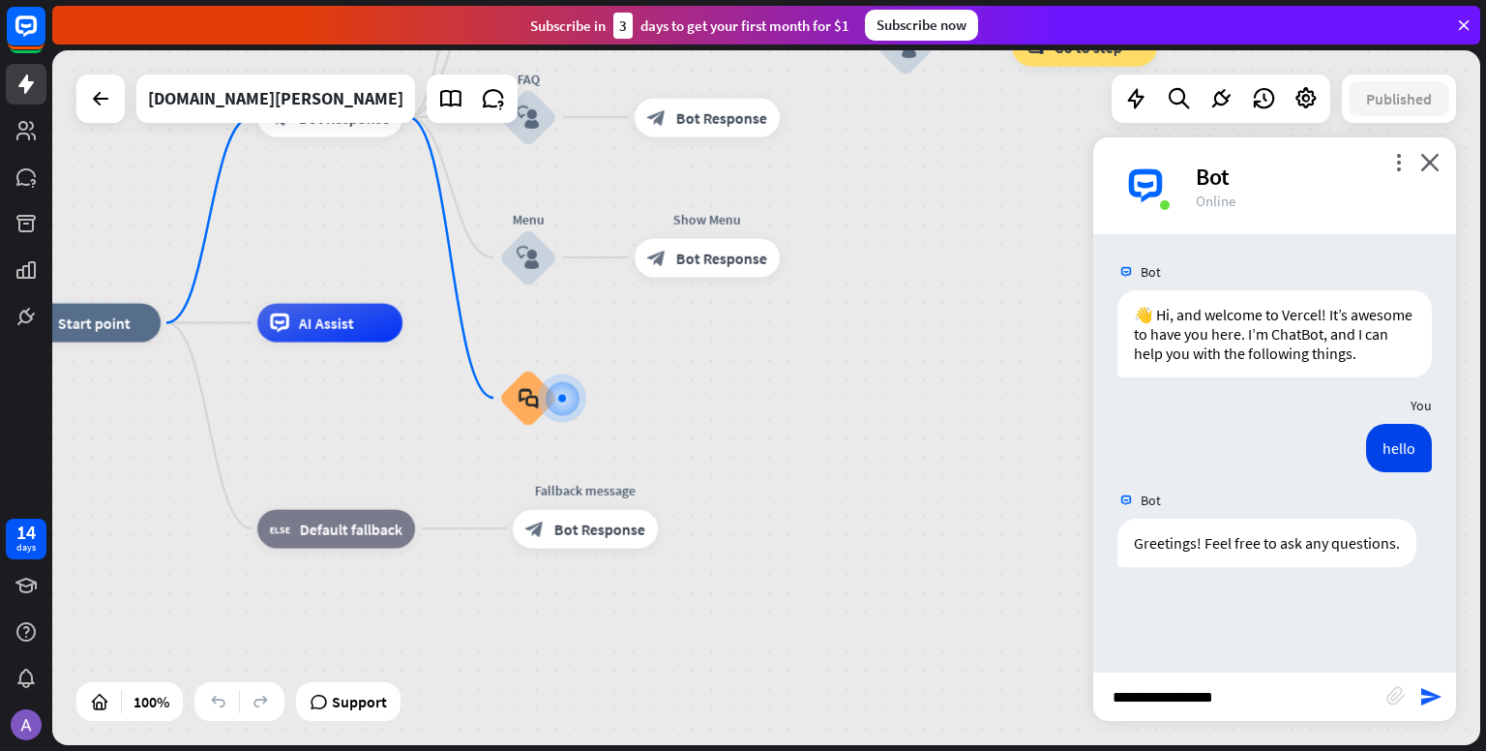
type input "**********"
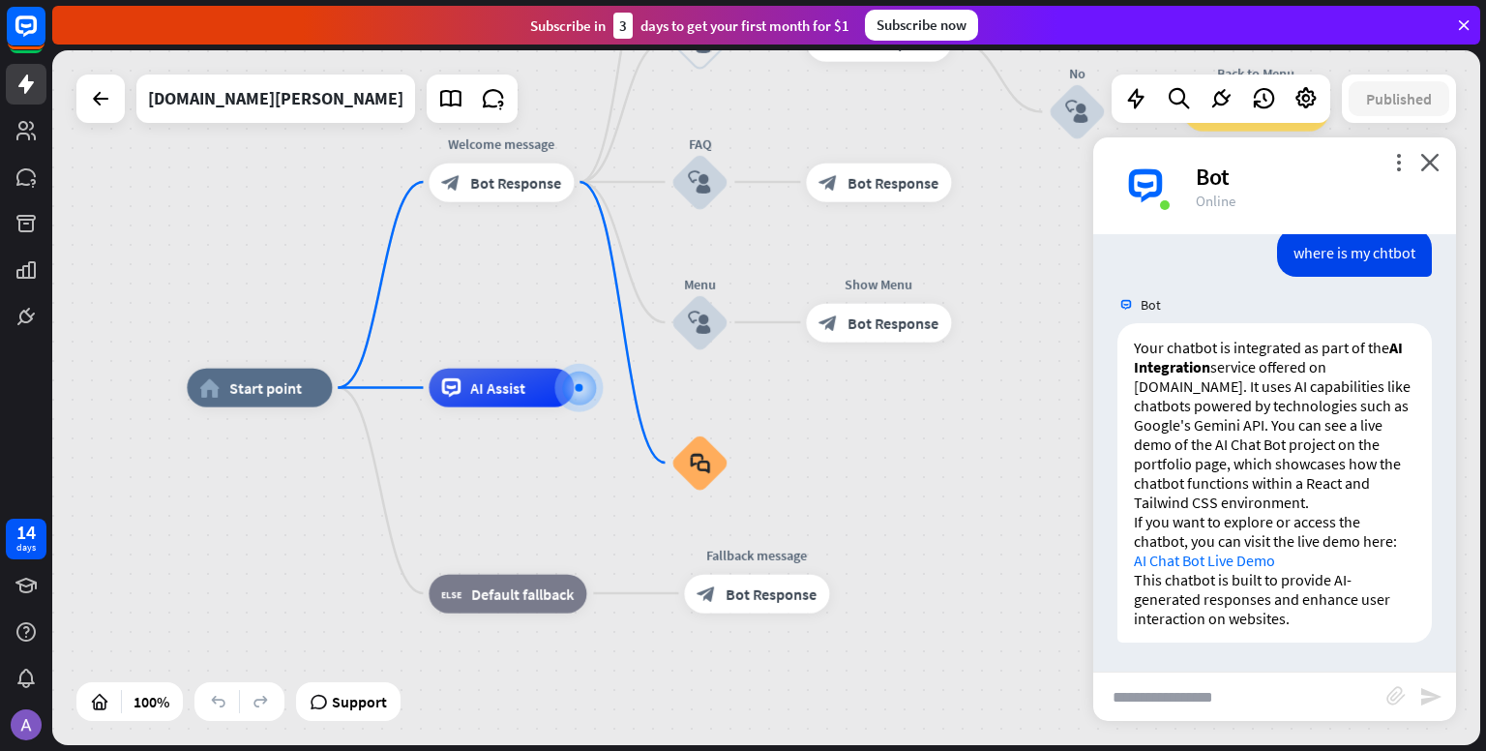
scroll to position [404, 0]
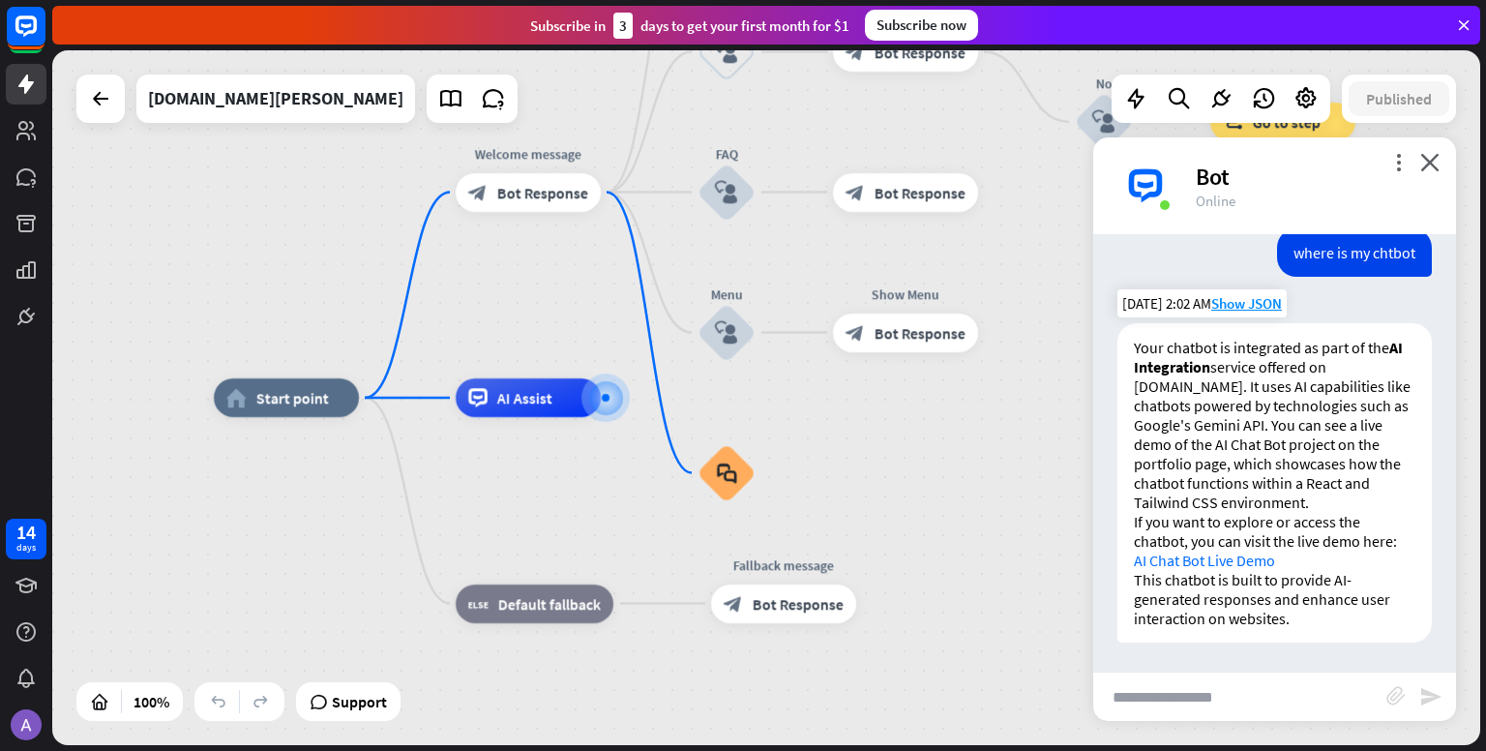
click at [1250, 562] on link "AI Chat Bot Live Demo" at bounding box center [1204, 560] width 141 height 19
click at [1437, 171] on div "more_vert close Bot Online" at bounding box center [1274, 185] width 363 height 97
click at [1427, 158] on icon "close" at bounding box center [1429, 162] width 19 height 18
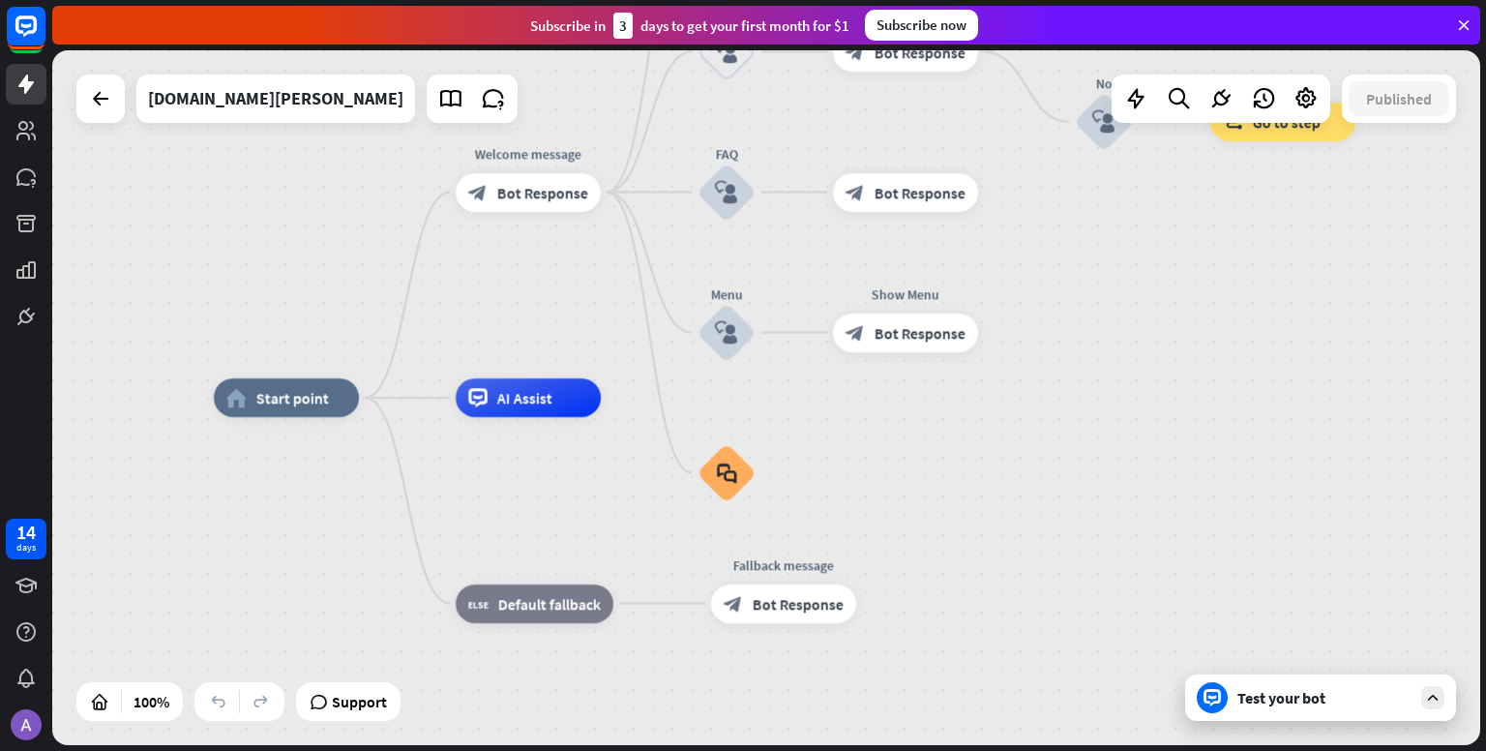
click at [1439, 434] on div "home_2 Start point Welcome message block_bot_response Bot Response About us blo…" at bounding box center [928, 745] width 1428 height 695
click at [789, 606] on span "Bot Response" at bounding box center [798, 603] width 91 height 19
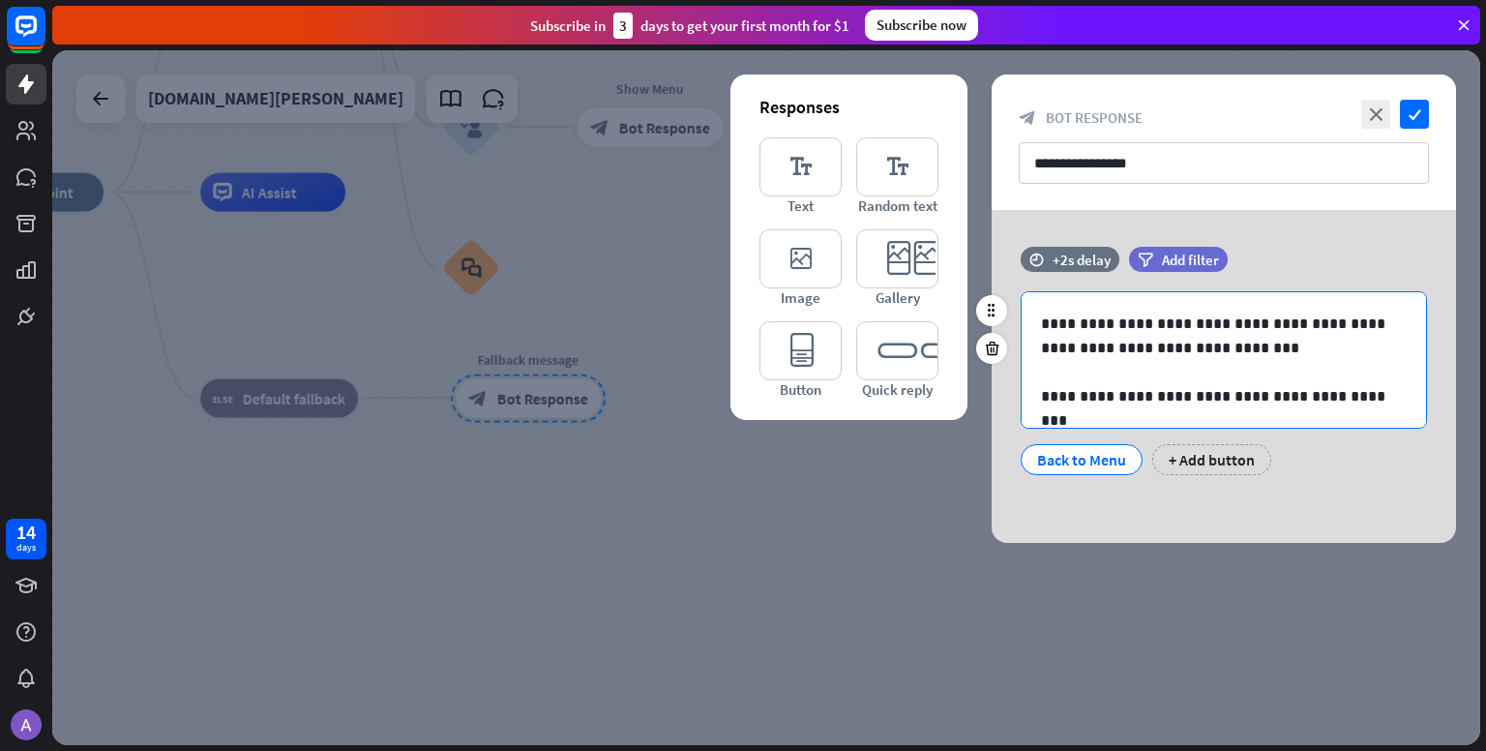
click at [1168, 380] on p at bounding box center [1224, 372] width 366 height 24
click at [1281, 712] on div at bounding box center [766, 397] width 1428 height 695
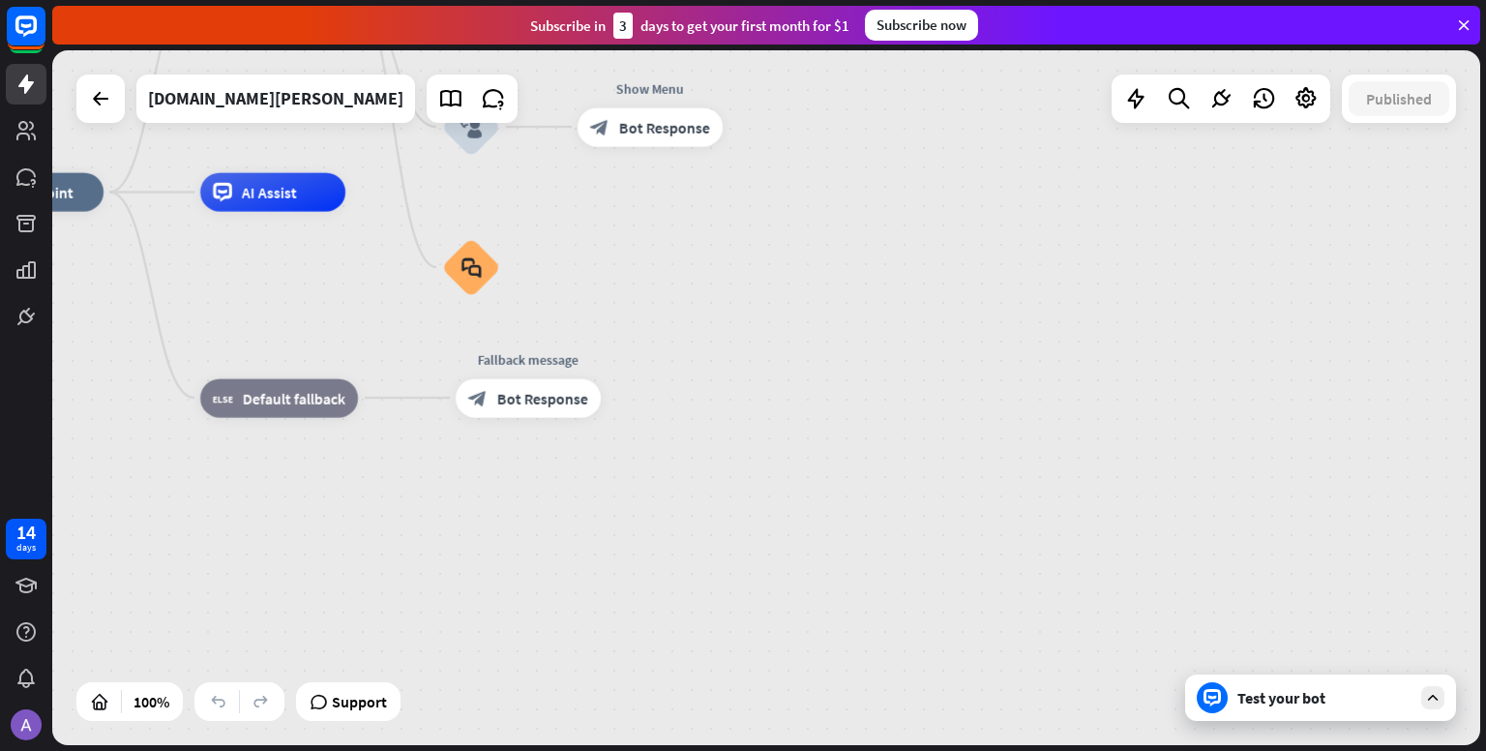
click at [975, 194] on div "home_2 Start point Welcome message block_bot_response Bot Response About us blo…" at bounding box center [672, 540] width 1428 height 695
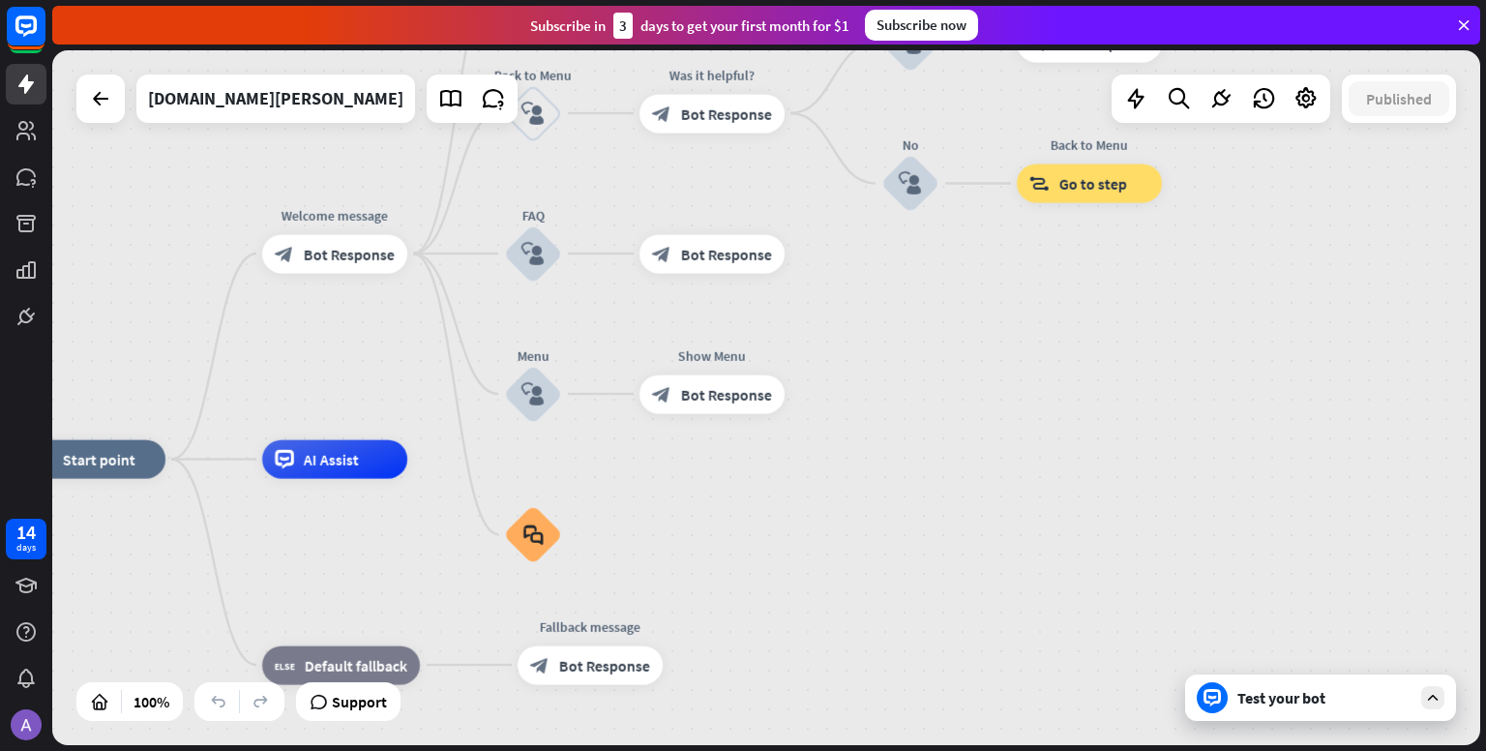
drag, startPoint x: 697, startPoint y: 193, endPoint x: 759, endPoint y: 460, distance: 274.1
click at [239, 106] on div "[DOMAIN_NAME][PERSON_NAME]" at bounding box center [275, 99] width 255 height 48
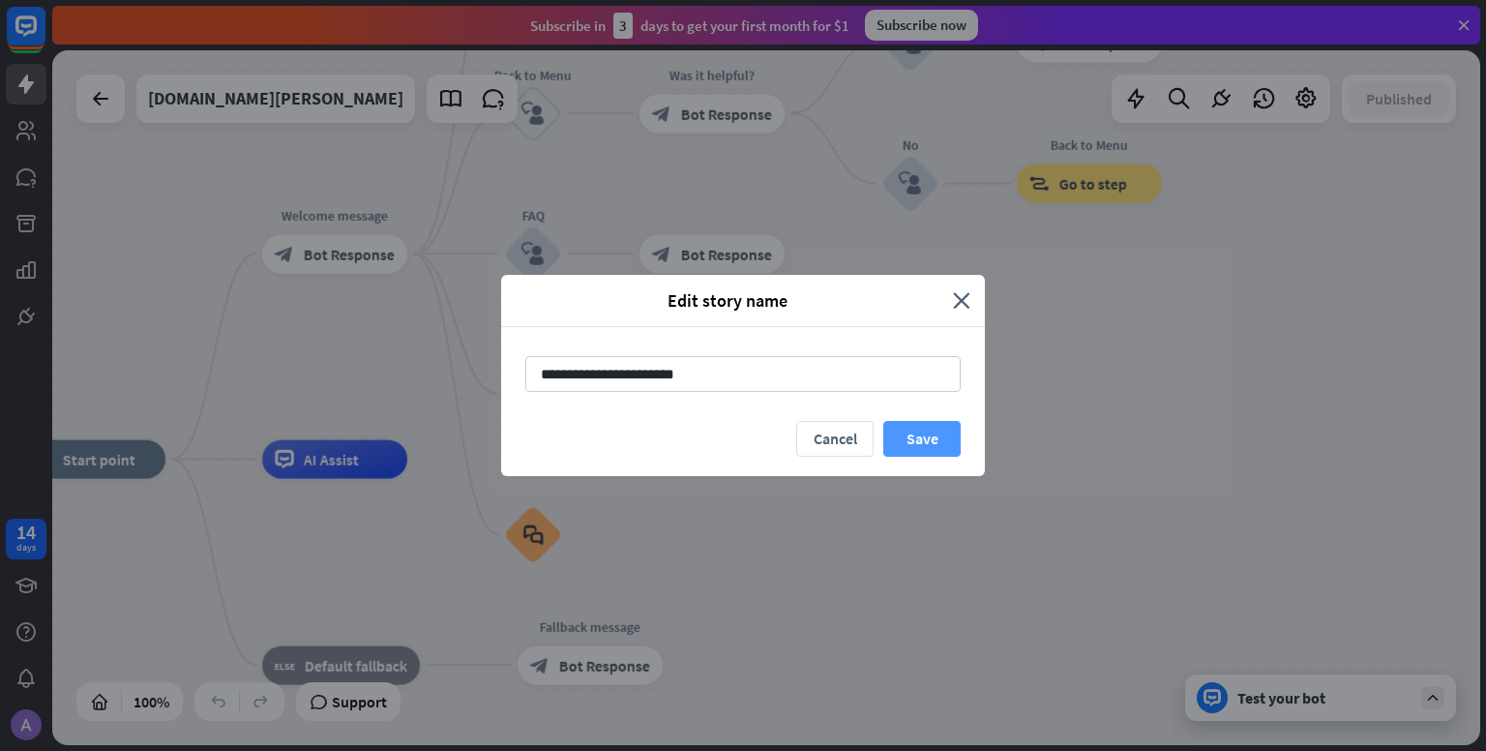
click at [929, 437] on button "Save" at bounding box center [921, 439] width 77 height 36
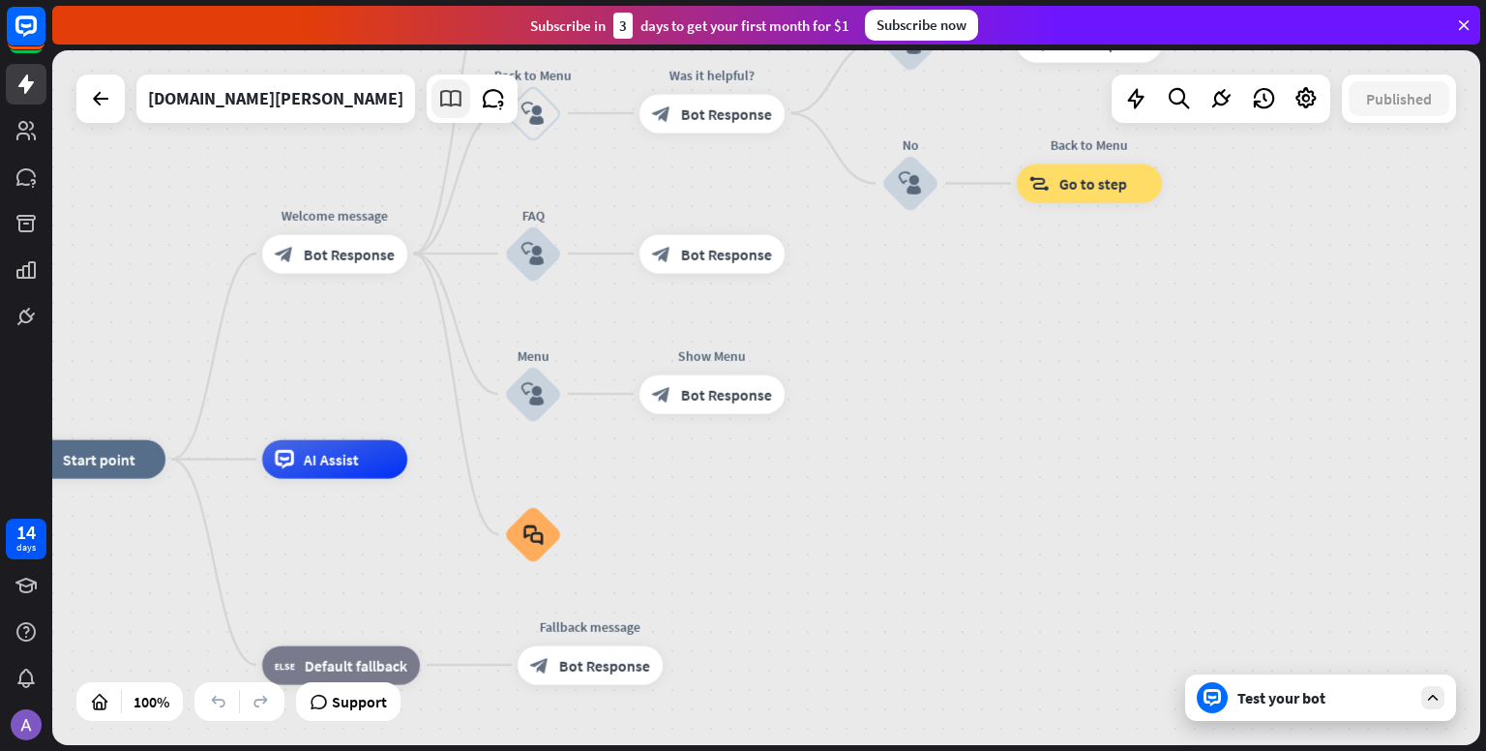
click at [438, 102] on icon at bounding box center [450, 98] width 25 height 25
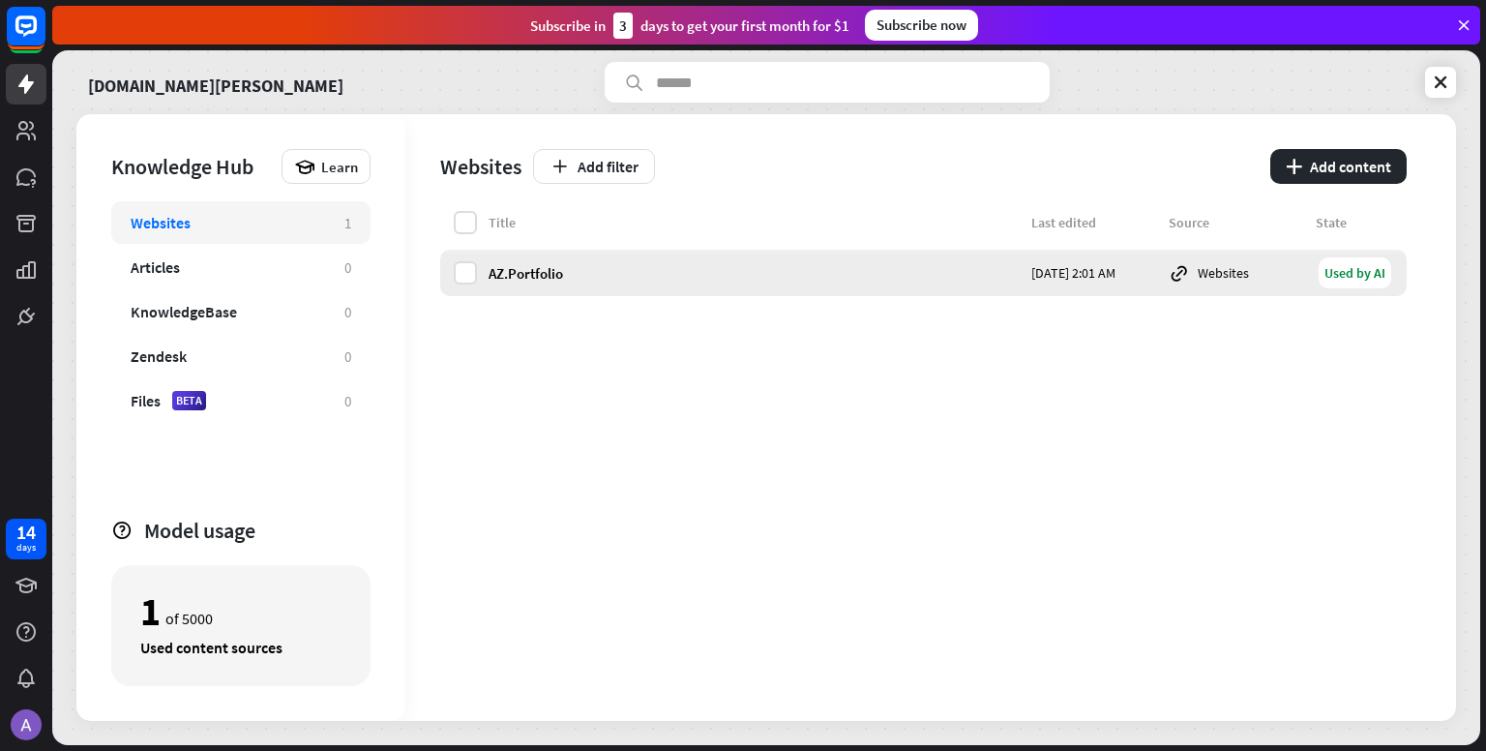
click at [561, 283] on div "AZ.Portfolio [DATE] 2:01 AM Websites Used by AI" at bounding box center [923, 273] width 967 height 46
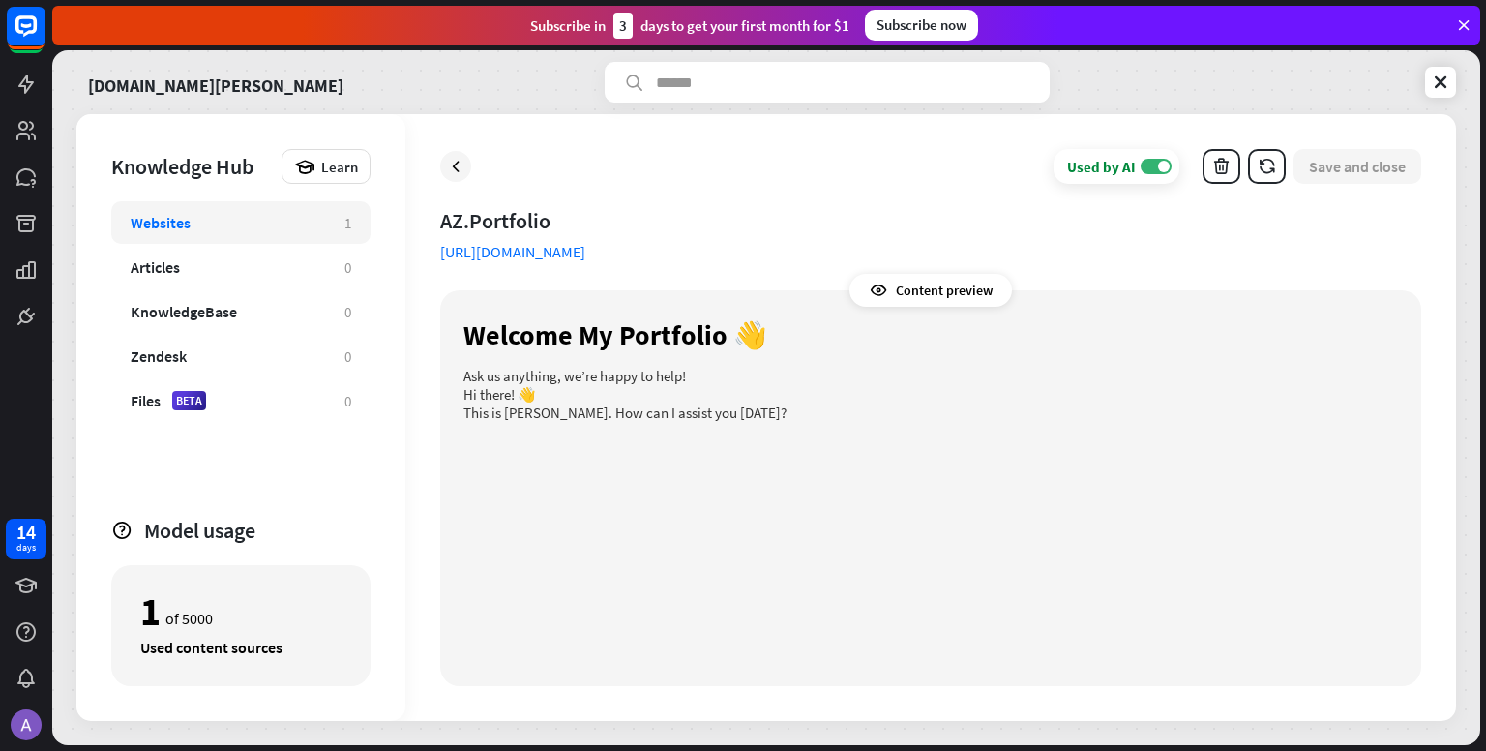
click at [811, 398] on p "Hi there! 👋" at bounding box center [930, 394] width 935 height 18
click at [894, 294] on div "Content preview" at bounding box center [931, 290] width 163 height 33
click at [512, 253] on link "[URL][DOMAIN_NAME]" at bounding box center [512, 251] width 145 height 19
click at [720, 194] on div "Used by AI ON Save and close AZ.Portfolio [URL][DOMAIN_NAME] Content preview We…" at bounding box center [930, 417] width 1051 height 607
click at [1280, 175] on button "button" at bounding box center [1267, 166] width 38 height 35
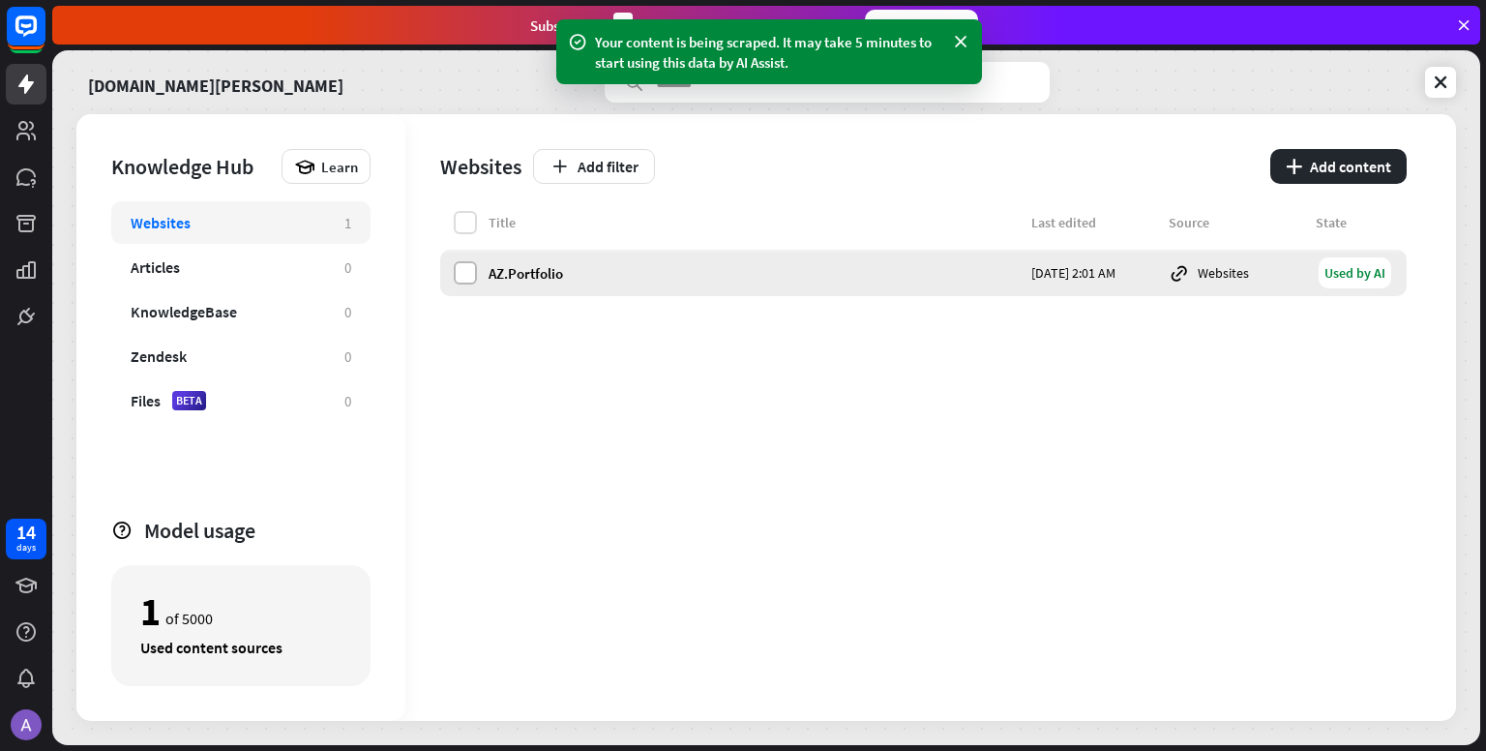
click at [469, 273] on label at bounding box center [465, 272] width 23 height 23
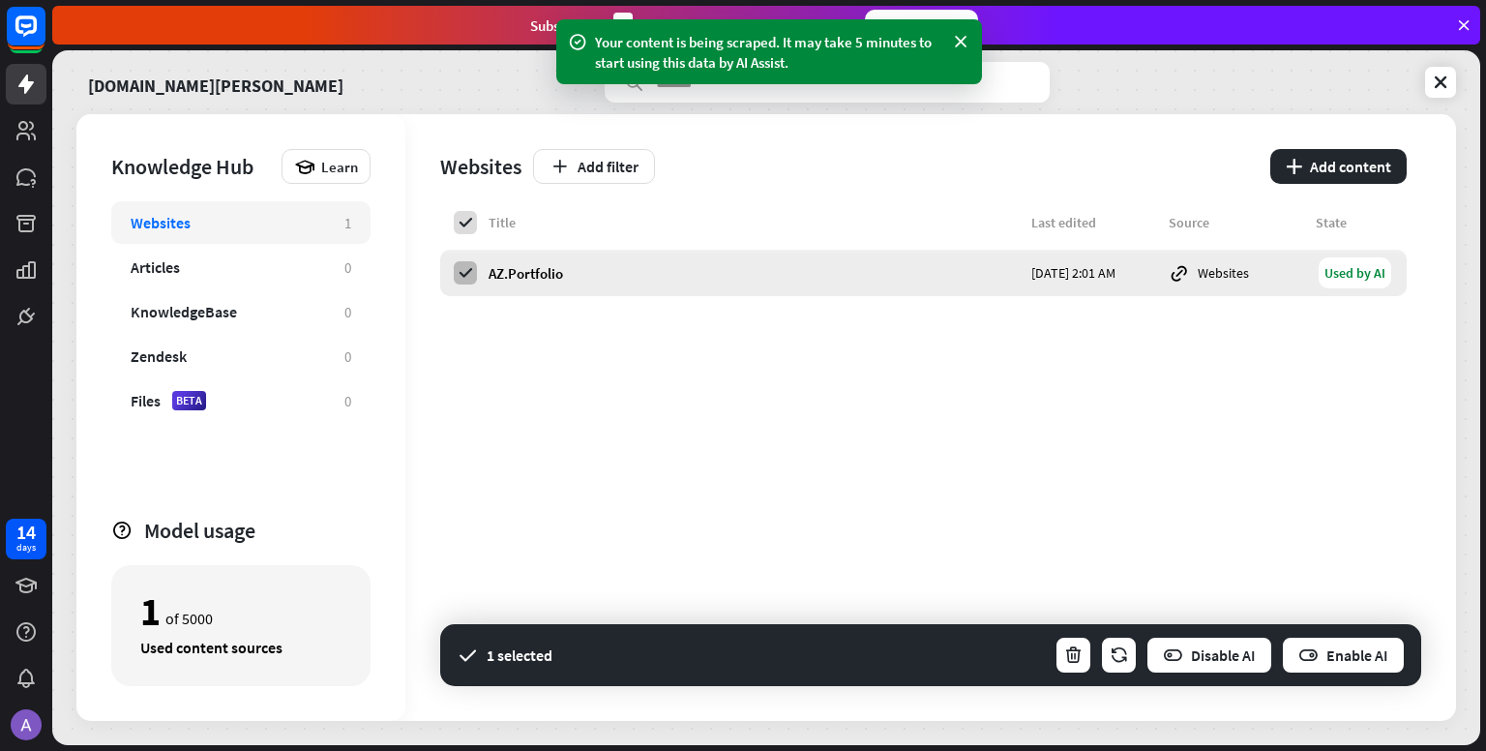
click at [469, 274] on icon at bounding box center [465, 272] width 17 height 17
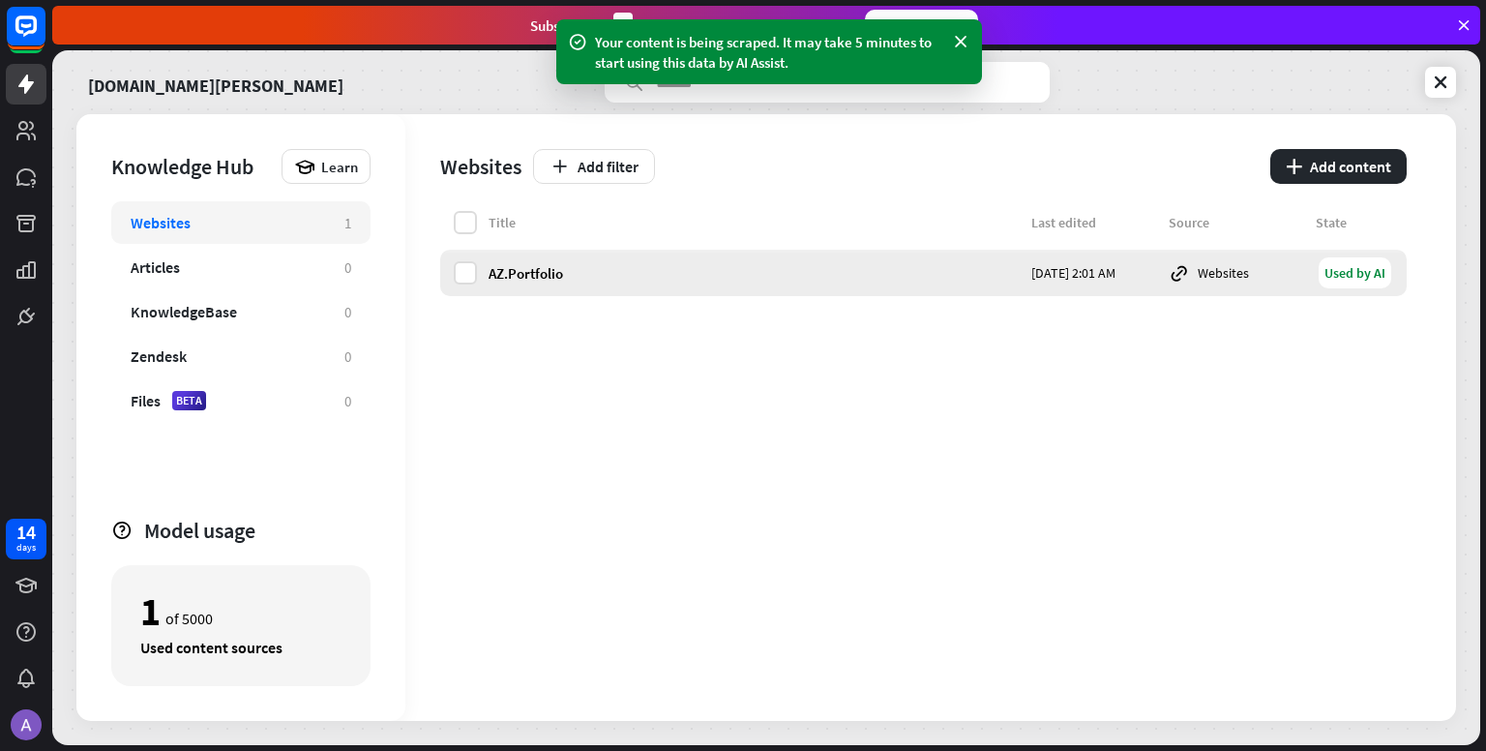
click at [1352, 279] on div "Used by AI" at bounding box center [1355, 272] width 73 height 31
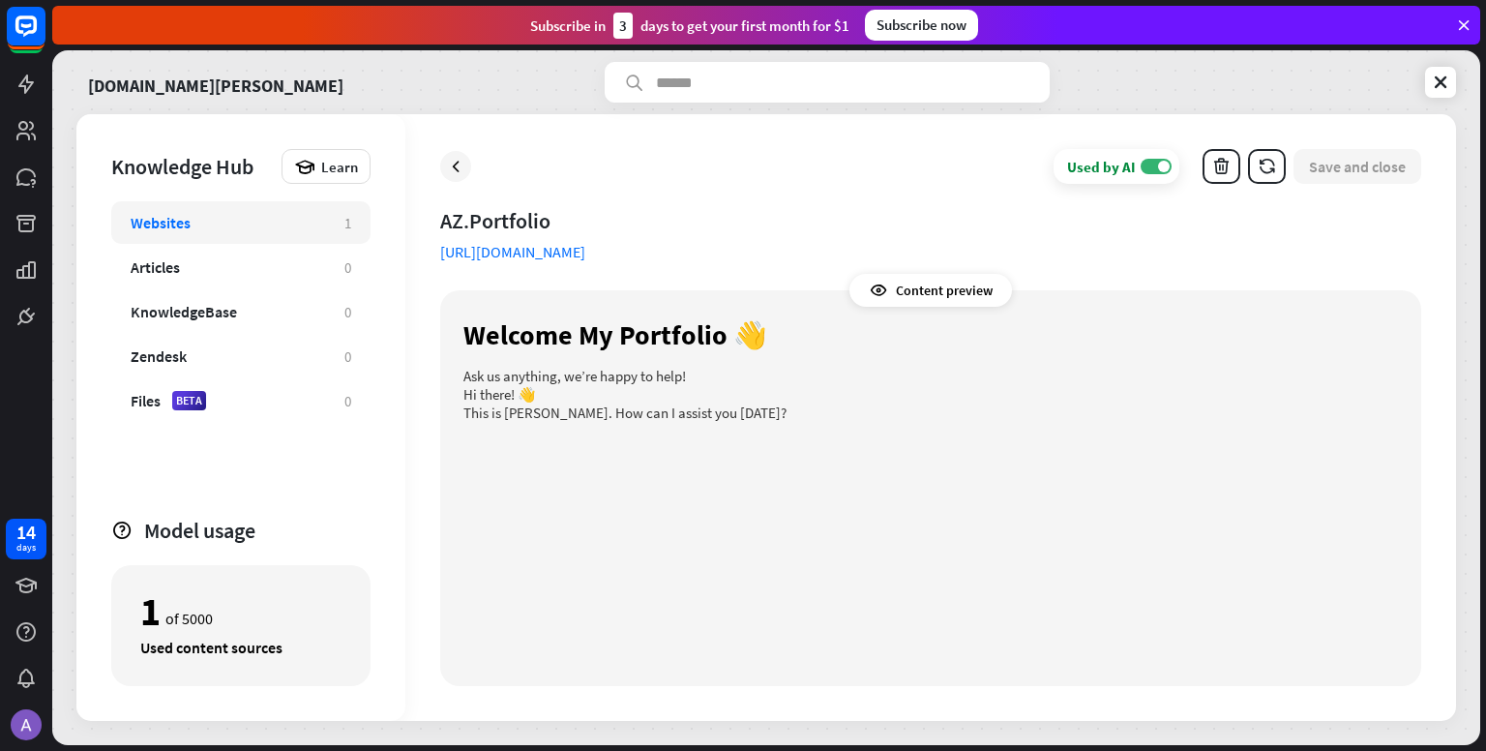
click at [538, 244] on link "[URL][DOMAIN_NAME]" at bounding box center [512, 251] width 145 height 19
